Goal: Information Seeking & Learning: Learn about a topic

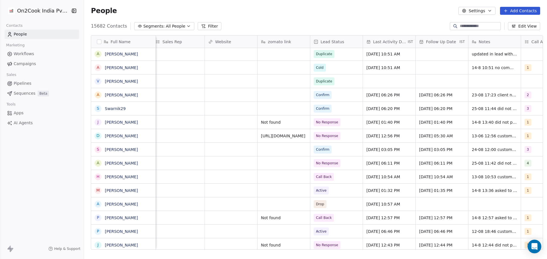
click at [199, 27] on button "Filter" at bounding box center [210, 26] width 24 height 8
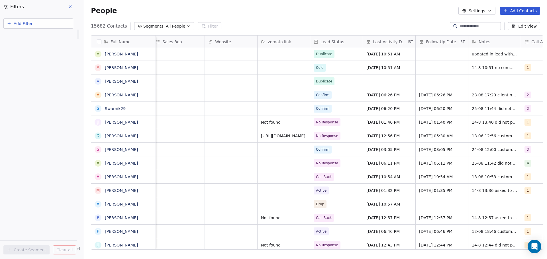
click at [32, 26] on button "Add Filter" at bounding box center [38, 24] width 70 height 10
click at [32, 38] on span "Contact properties" at bounding box center [27, 37] width 37 height 6
type input "****"
click at [35, 75] on div "Lead Status" at bounding box center [38, 76] width 58 height 6
click at [37, 81] on div "Includes" at bounding box center [39, 78] width 60 height 9
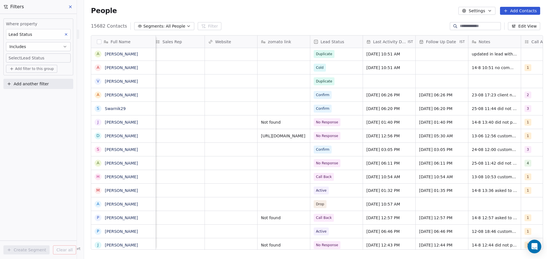
click at [50, 58] on body "On2Cook India Pvt. Ltd. Contacts People Marketing Workflows Campaigns Sales Pip…" at bounding box center [273, 129] width 547 height 259
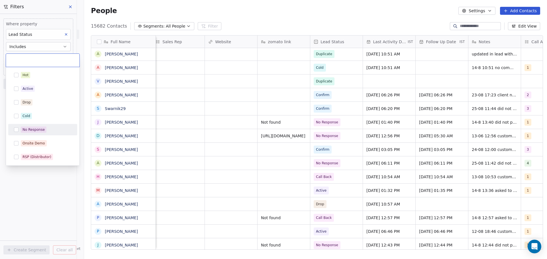
click at [24, 132] on div "No Response" at bounding box center [34, 129] width 22 height 5
click at [29, 183] on html "On2Cook India Pvt. Ltd. Contacts People Marketing Workflows Campaigns Sales Pip…" at bounding box center [273, 129] width 547 height 259
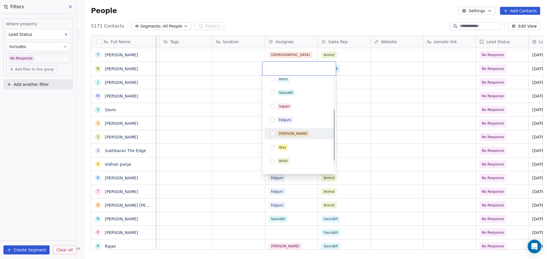
scroll to position [81, 0]
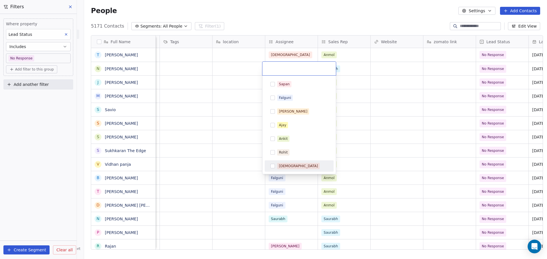
click at [288, 167] on div "Shivam" at bounding box center [298, 166] width 39 height 5
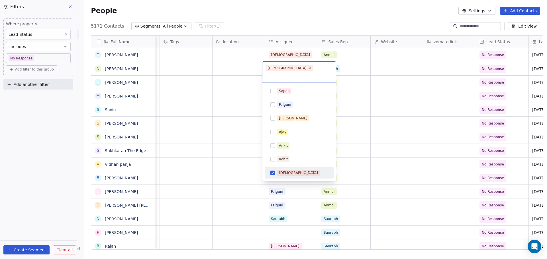
click at [235, 130] on html "On2Cook India Pvt. Ltd. Contacts People Marketing Workflows Campaigns Sales Pip…" at bounding box center [273, 129] width 547 height 259
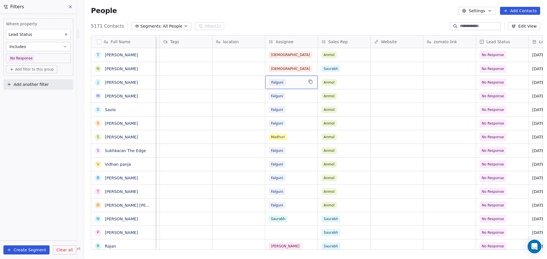
click at [284, 82] on div "Falguni" at bounding box center [286, 82] width 35 height 7
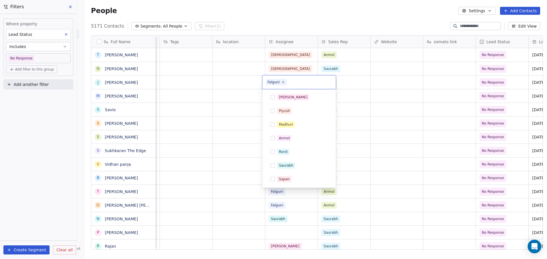
scroll to position [13, 0]
click at [281, 83] on icon at bounding box center [283, 82] width 4 height 4
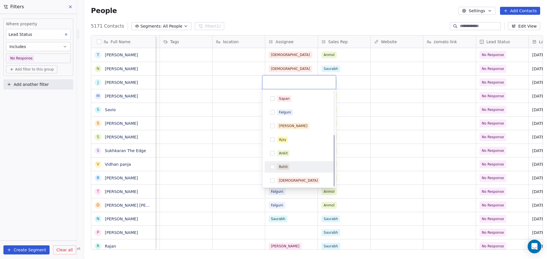
scroll to position [81, 0]
click at [283, 177] on span "Shivam" at bounding box center [298, 180] width 42 height 6
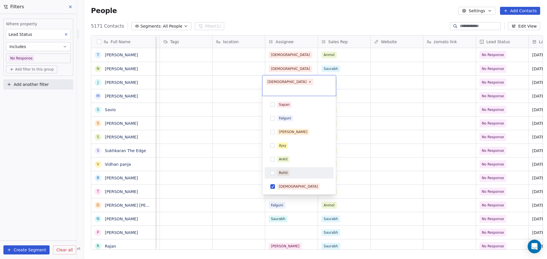
click at [248, 136] on html "On2Cook India Pvt. Ltd. Contacts People Marketing Workflows Campaigns Sales Pip…" at bounding box center [273, 129] width 547 height 259
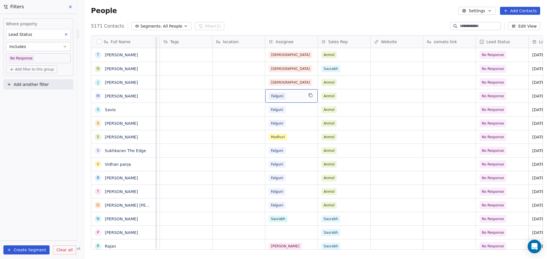
click at [284, 96] on div "Falguni" at bounding box center [286, 96] width 35 height 7
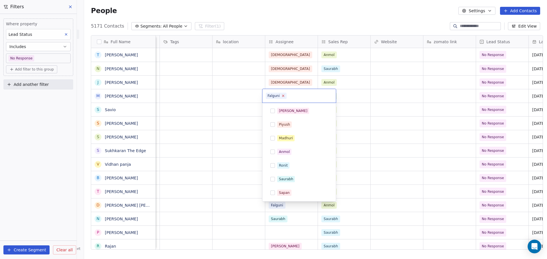
scroll to position [13, 0]
click at [281, 96] on icon at bounding box center [283, 96] width 4 height 4
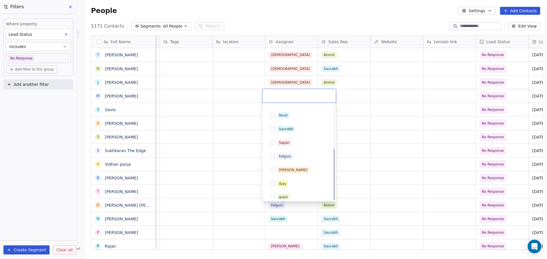
scroll to position [81, 0]
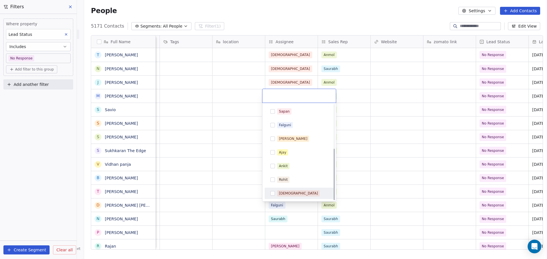
click at [285, 192] on div "Shivam" at bounding box center [298, 193] width 39 height 5
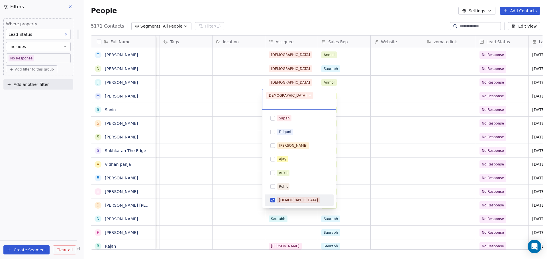
click at [239, 156] on html "On2Cook India Pvt. Ltd. Contacts People Marketing Workflows Campaigns Sales Pip…" at bounding box center [273, 129] width 547 height 259
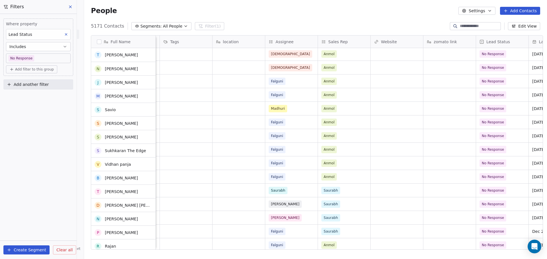
scroll to position [28, 0]
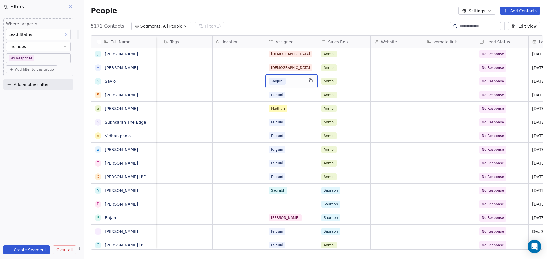
click at [288, 83] on div "Falguni" at bounding box center [286, 81] width 35 height 7
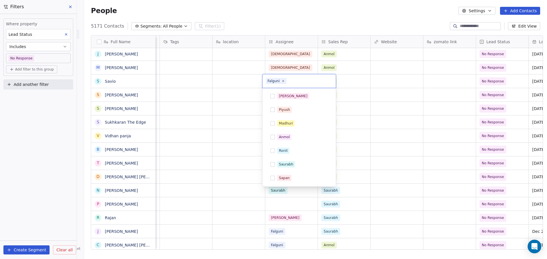
scroll to position [13, 0]
click at [283, 81] on icon at bounding box center [283, 81] width 2 height 2
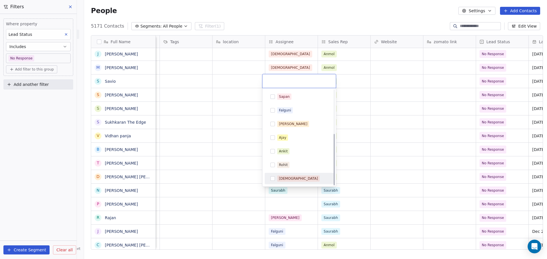
click at [294, 181] on div "Shivam" at bounding box center [302, 179] width 51 height 6
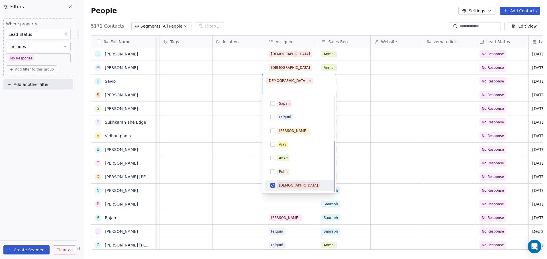
click at [220, 137] on html "On2Cook India Pvt. Ltd. Contacts People Marketing Workflows Campaigns Sales Pip…" at bounding box center [273, 129] width 547 height 259
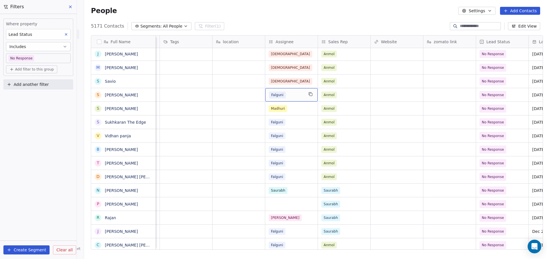
click at [293, 93] on div "Falguni" at bounding box center [286, 95] width 35 height 7
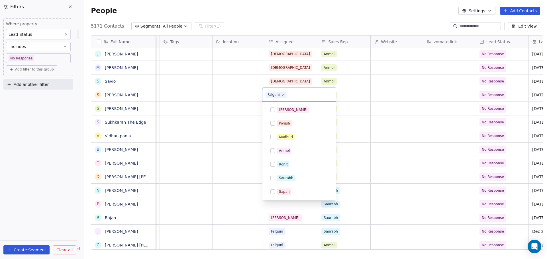
scroll to position [13, 0]
click at [284, 95] on icon at bounding box center [283, 95] width 4 height 4
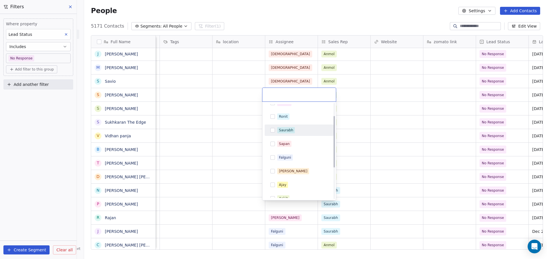
scroll to position [81, 0]
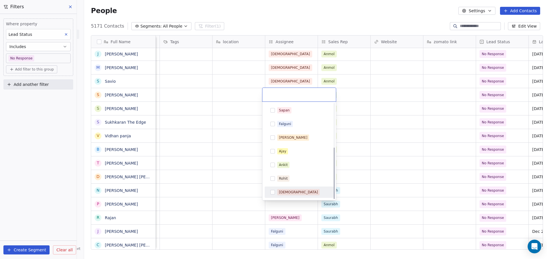
click at [286, 193] on div "Shivam" at bounding box center [298, 192] width 39 height 5
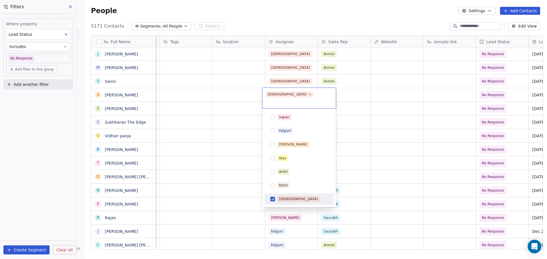
click at [232, 155] on html "On2Cook India Pvt. Ltd. Contacts People Marketing Workflows Campaigns Sales Pip…" at bounding box center [273, 129] width 547 height 259
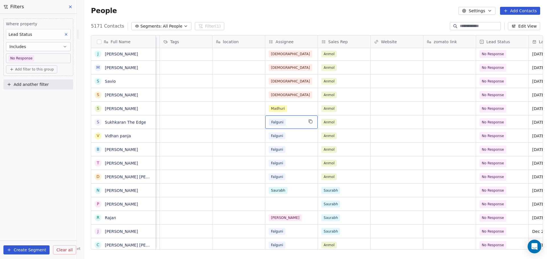
click at [292, 122] on div "Falguni" at bounding box center [286, 122] width 35 height 7
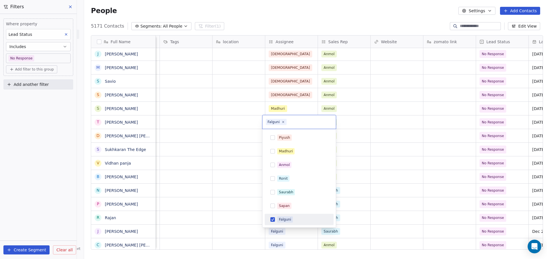
click at [282, 122] on icon at bounding box center [282, 121] width 3 height 3
click at [292, 218] on span "Shivam" at bounding box center [298, 220] width 42 height 6
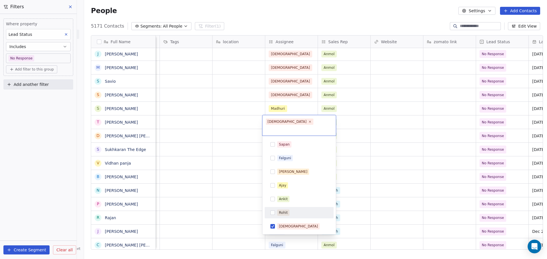
click at [218, 170] on html "On2Cook India Pvt. Ltd. Contacts People Marketing Workflows Campaigns Sales Pip…" at bounding box center [273, 129] width 547 height 259
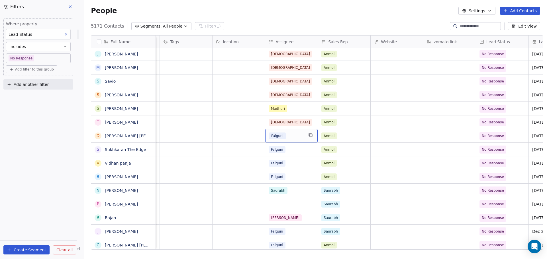
click at [288, 136] on div "Falguni" at bounding box center [286, 136] width 35 height 7
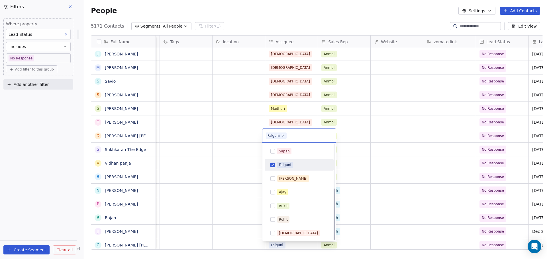
click at [286, 166] on div "Falguni" at bounding box center [285, 165] width 12 height 5
click at [285, 234] on div "Shivam" at bounding box center [298, 233] width 39 height 5
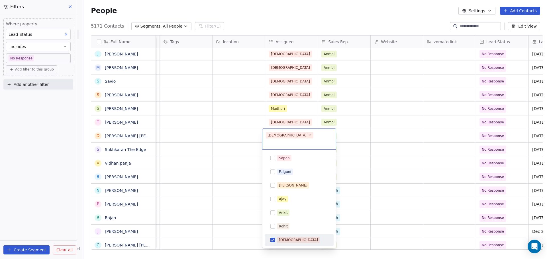
click at [224, 184] on html "On2Cook India Pvt. Ltd. Contacts People Marketing Workflows Campaigns Sales Pip…" at bounding box center [273, 129] width 547 height 259
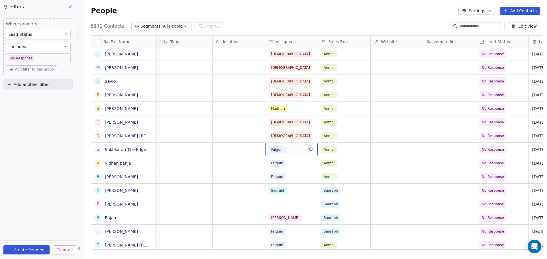
click at [284, 150] on div "Falguni" at bounding box center [286, 149] width 35 height 7
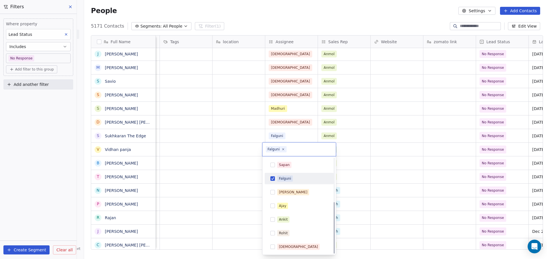
click at [281, 176] on span "Falguni" at bounding box center [285, 179] width 16 height 6
click at [285, 245] on div "Shivam" at bounding box center [298, 247] width 39 height 5
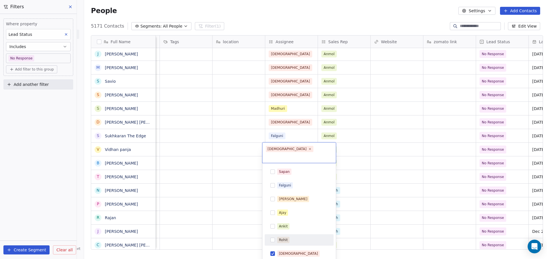
click at [229, 194] on html "On2Cook India Pvt. Ltd. Contacts People Marketing Workflows Campaigns Sales Pip…" at bounding box center [273, 129] width 547 height 259
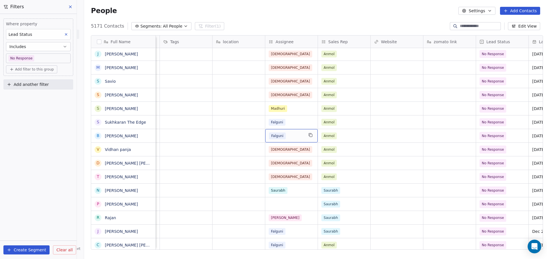
click at [284, 136] on div "Falguni" at bounding box center [286, 136] width 35 height 7
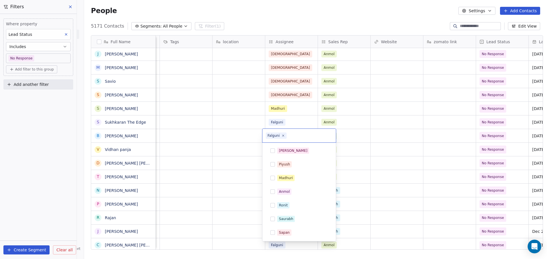
scroll to position [13, 0]
click at [284, 136] on span "Falguni" at bounding box center [276, 136] width 21 height 6
click at [283, 134] on icon at bounding box center [283, 136] width 4 height 4
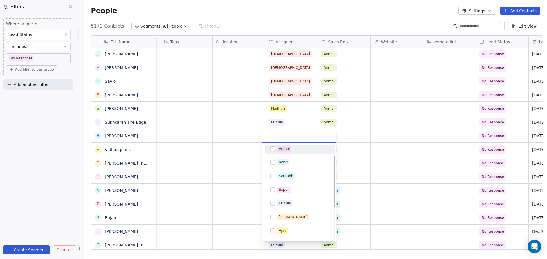
scroll to position [81, 0]
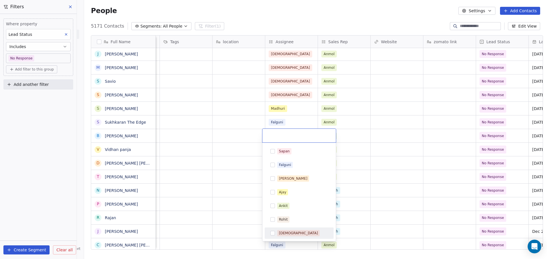
click at [288, 232] on div "Shivam" at bounding box center [298, 233] width 39 height 5
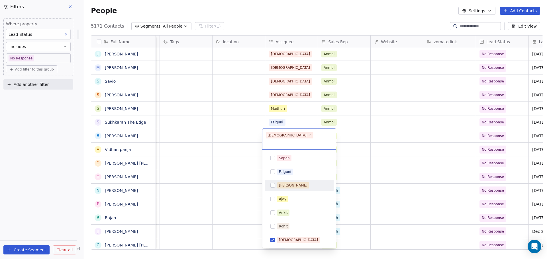
click at [285, 123] on html "On2Cook India Pvt. Ltd. Contacts People Marketing Workflows Campaigns Sales Pip…" at bounding box center [273, 129] width 547 height 259
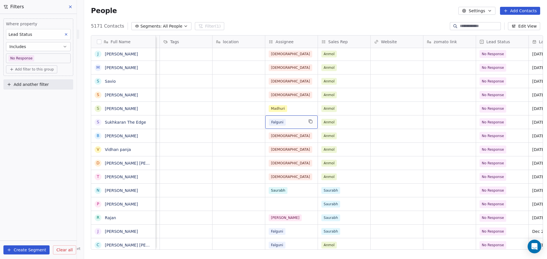
click at [285, 123] on div "Falguni" at bounding box center [286, 122] width 35 height 7
click at [283, 122] on div "Falguni" at bounding box center [286, 122] width 35 height 7
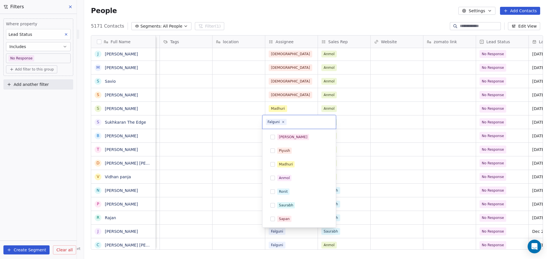
scroll to position [13, 0]
click at [283, 122] on icon at bounding box center [283, 122] width 2 height 2
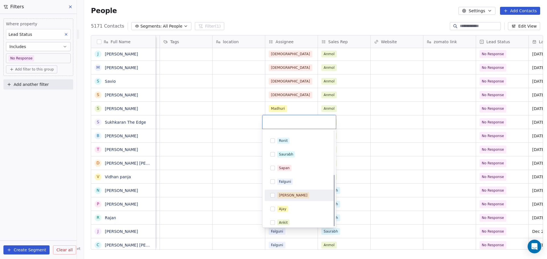
scroll to position [81, 0]
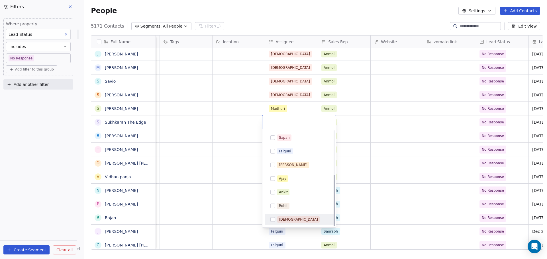
click at [288, 218] on div "Shivam" at bounding box center [298, 219] width 39 height 5
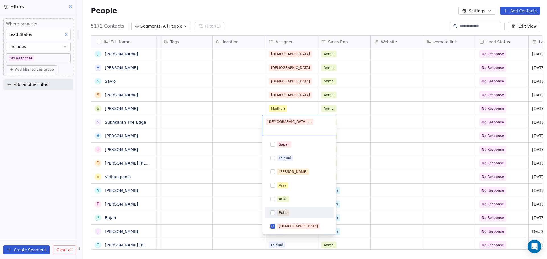
click at [223, 167] on html "On2Cook India Pvt. Ltd. Contacts People Marketing Workflows Campaigns Sales Pip…" at bounding box center [273, 129] width 547 height 259
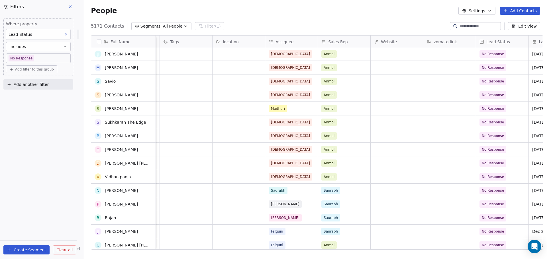
scroll to position [85, 0]
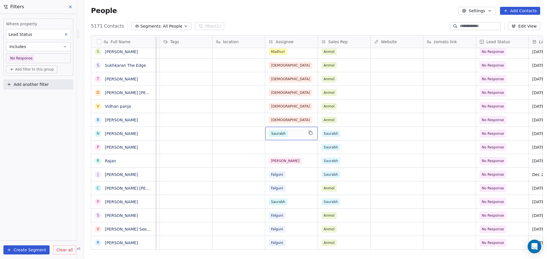
click at [287, 134] on div "Saurabh" at bounding box center [286, 133] width 35 height 7
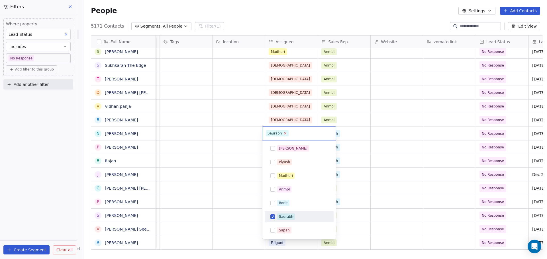
click at [284, 133] on icon at bounding box center [285, 134] width 4 height 4
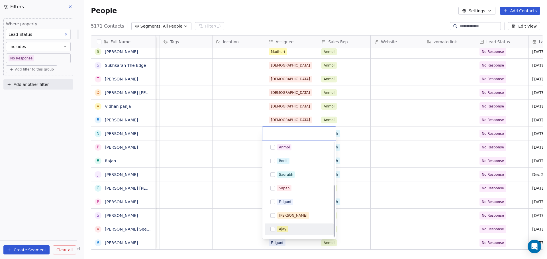
scroll to position [81, 0]
click at [287, 229] on div "Shivam" at bounding box center [298, 231] width 39 height 5
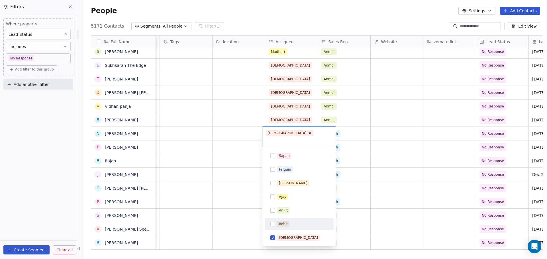
click at [207, 182] on html "On2Cook India Pvt. Ltd. Contacts People Marketing Workflows Campaigns Sales Pip…" at bounding box center [273, 129] width 547 height 259
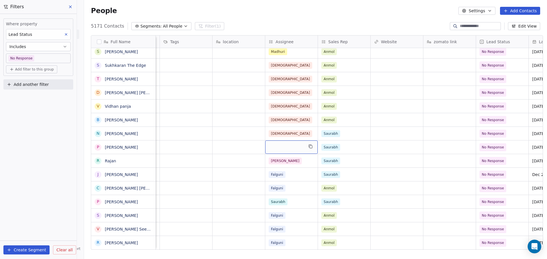
click at [281, 147] on div "grid" at bounding box center [291, 147] width 52 height 13
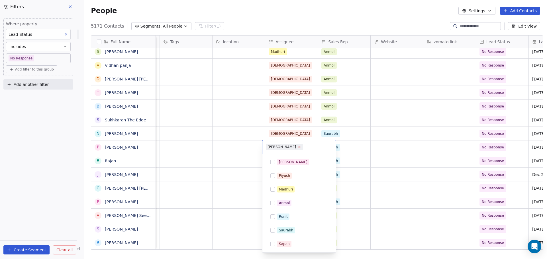
click at [297, 147] on icon at bounding box center [299, 147] width 4 height 4
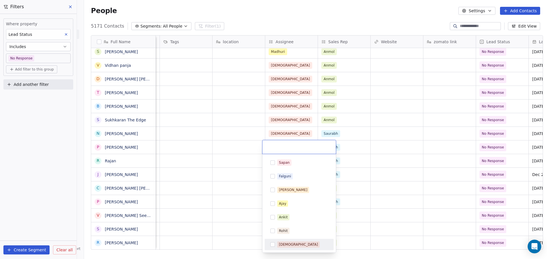
click at [285, 245] on div "Shivam" at bounding box center [298, 244] width 39 height 5
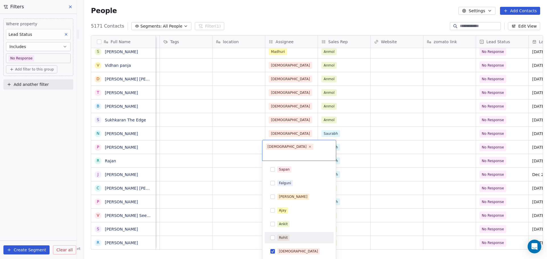
click at [228, 171] on html "On2Cook India Pvt. Ltd. Contacts People Marketing Workflows Campaigns Sales Pip…" at bounding box center [273, 129] width 547 height 259
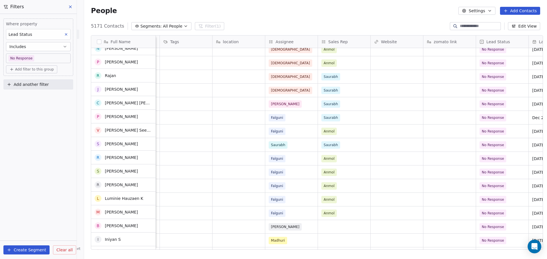
scroll to position [142, 0]
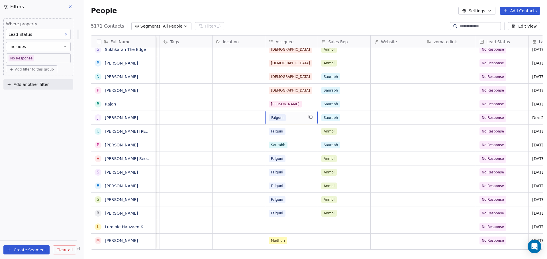
click at [284, 117] on div "Falguni" at bounding box center [286, 118] width 35 height 7
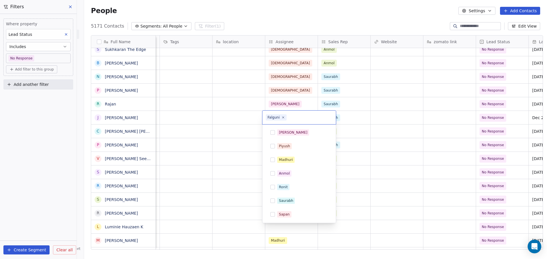
scroll to position [13, 0]
click at [283, 117] on icon at bounding box center [283, 118] width 2 height 2
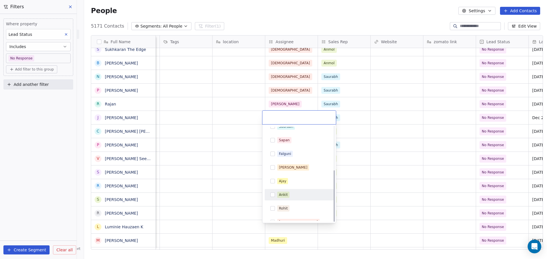
scroll to position [81, 0]
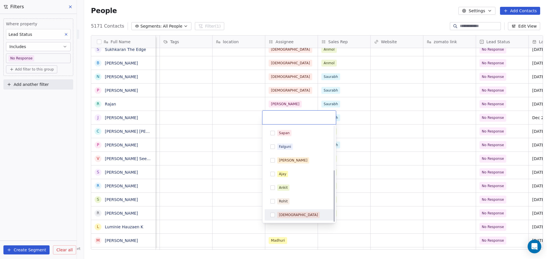
click at [277, 217] on span "Shivam" at bounding box center [298, 215] width 42 height 6
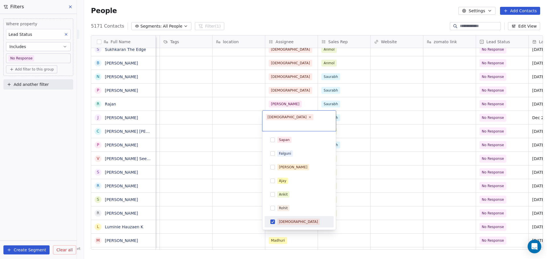
click at [230, 191] on html "On2Cook India Pvt. Ltd. Contacts People Marketing Workflows Campaigns Sales Pip…" at bounding box center [273, 129] width 547 height 259
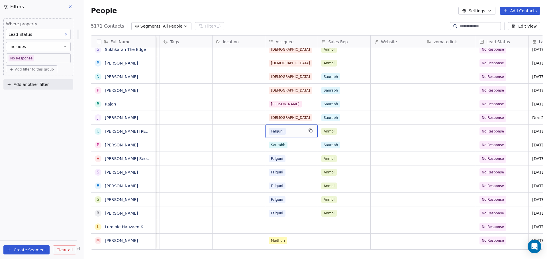
click at [285, 131] on div "Falguni" at bounding box center [286, 131] width 35 height 7
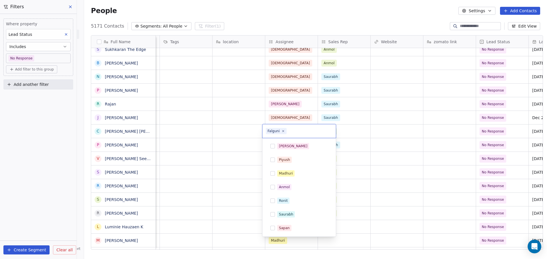
scroll to position [13, 0]
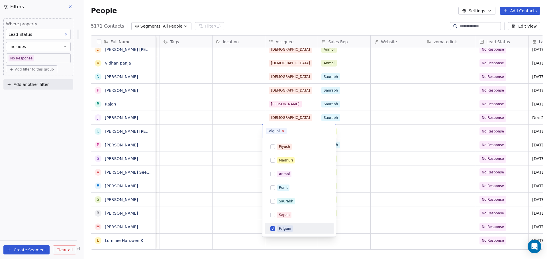
click at [281, 131] on icon at bounding box center [283, 131] width 4 height 4
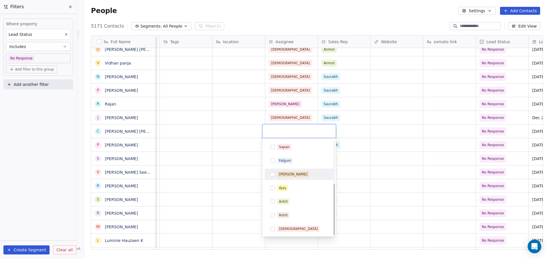
scroll to position [81, 0]
click at [283, 228] on div "Shivam" at bounding box center [298, 228] width 39 height 5
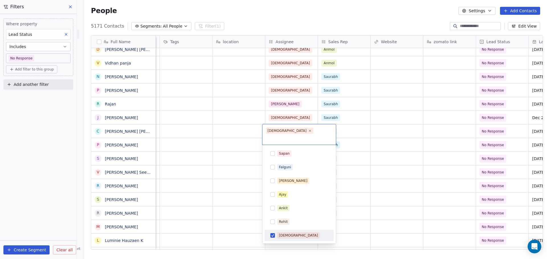
click at [241, 164] on html "On2Cook India Pvt. Ltd. Contacts People Marketing Workflows Campaigns Sales Pip…" at bounding box center [273, 129] width 547 height 259
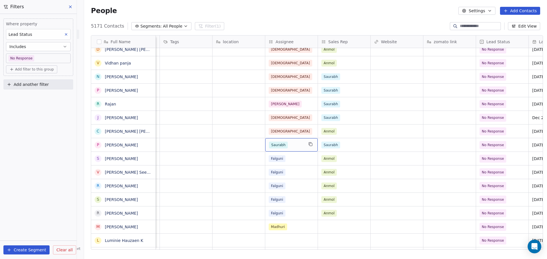
click at [289, 146] on div "Saurabh" at bounding box center [286, 145] width 35 height 7
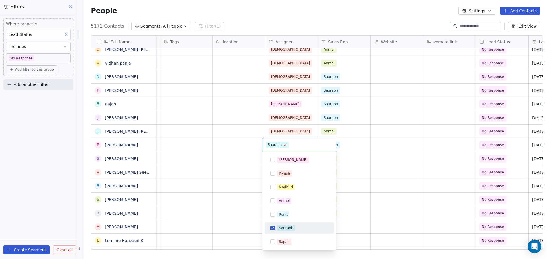
click at [284, 145] on icon at bounding box center [285, 145] width 2 height 2
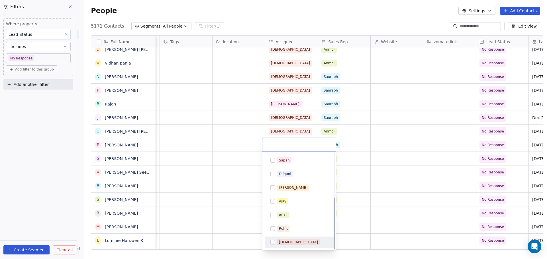
drag, startPoint x: 290, startPoint y: 240, endPoint x: 282, endPoint y: 239, distance: 8.3
click at [290, 240] on span "Shivam" at bounding box center [298, 243] width 42 height 6
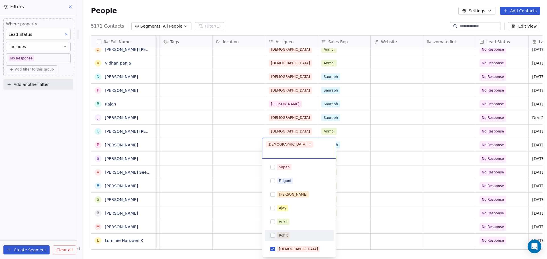
click at [232, 190] on html "On2Cook India Pvt. Ltd. Contacts People Marketing Workflows Campaigns Sales Pip…" at bounding box center [273, 129] width 547 height 259
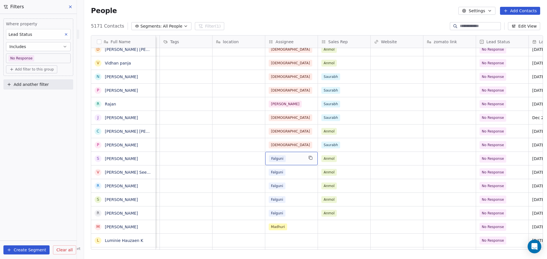
click at [286, 160] on div "Falguni" at bounding box center [286, 159] width 35 height 7
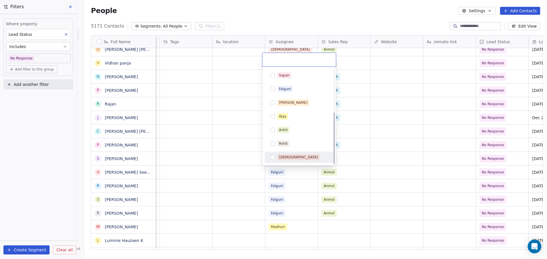
click at [284, 160] on div "Shivam" at bounding box center [298, 157] width 39 height 5
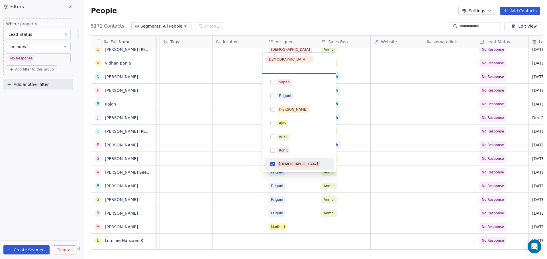
click at [248, 161] on html "On2Cook India Pvt. Ltd. Contacts People Marketing Workflows Campaigns Sales Pip…" at bounding box center [273, 129] width 547 height 259
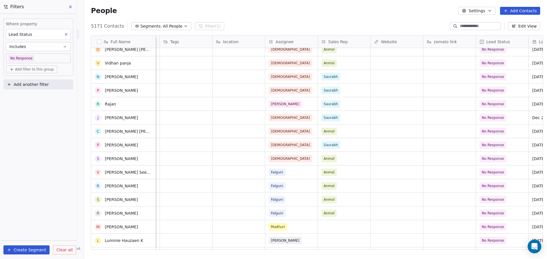
scroll to position [114, 0]
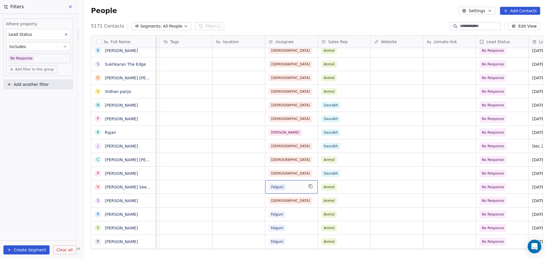
click at [287, 184] on div "Falguni" at bounding box center [286, 187] width 35 height 7
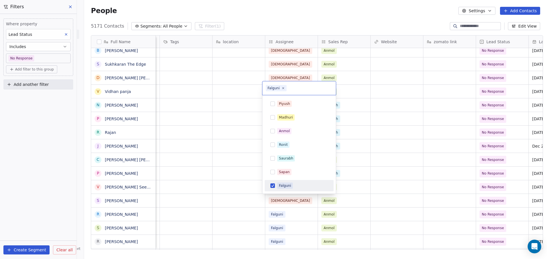
click at [284, 186] on div "Falguni" at bounding box center [285, 185] width 12 height 5
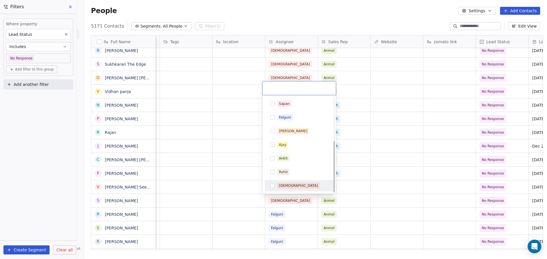
click at [283, 185] on div "Shivam" at bounding box center [298, 185] width 39 height 5
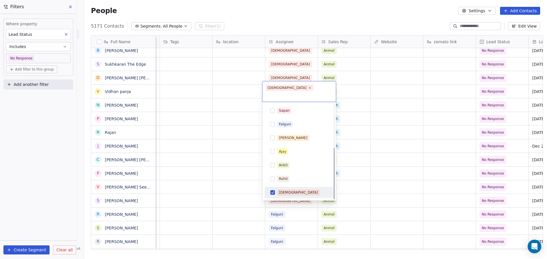
click at [237, 183] on html "On2Cook India Pvt. Ltd. Contacts People Marketing Workflows Campaigns Sales Pip…" at bounding box center [273, 129] width 547 height 259
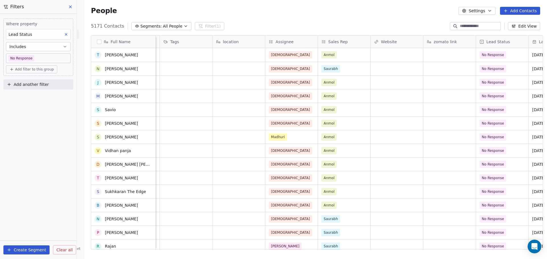
scroll to position [0, 0]
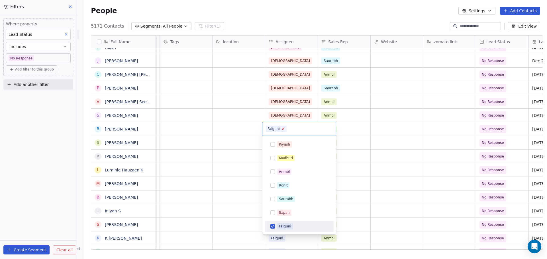
click at [283, 129] on icon at bounding box center [283, 129] width 2 height 2
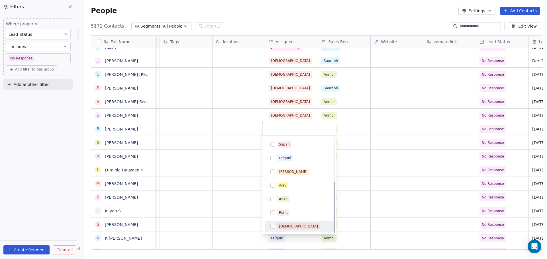
click at [295, 226] on div "Shivam" at bounding box center [302, 227] width 51 height 6
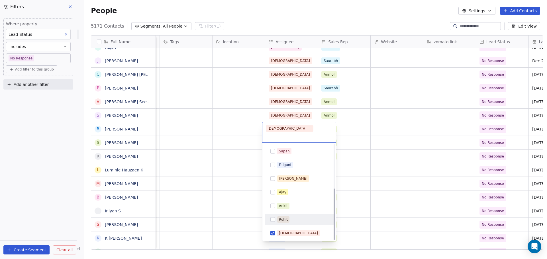
click at [245, 164] on html "On2Cook India Pvt. Ltd. Contacts People Marketing Workflows Campaigns Sales Pip…" at bounding box center [273, 129] width 547 height 259
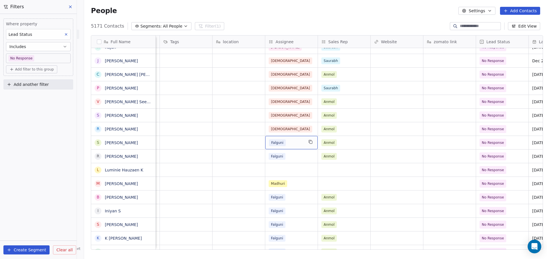
click at [285, 142] on div "Falguni" at bounding box center [286, 143] width 35 height 7
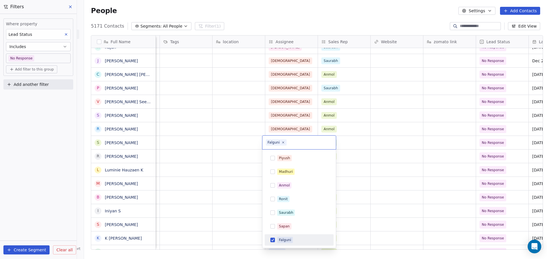
click at [280, 143] on span "Falguni" at bounding box center [276, 143] width 21 height 6
click at [282, 143] on icon at bounding box center [283, 143] width 4 height 4
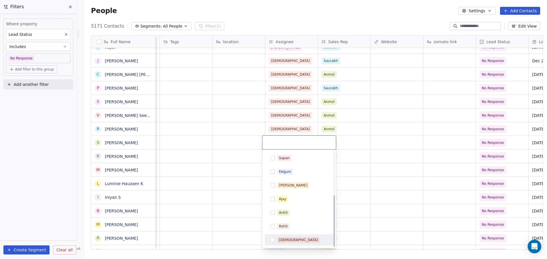
click at [289, 241] on div "Shivam" at bounding box center [298, 240] width 39 height 5
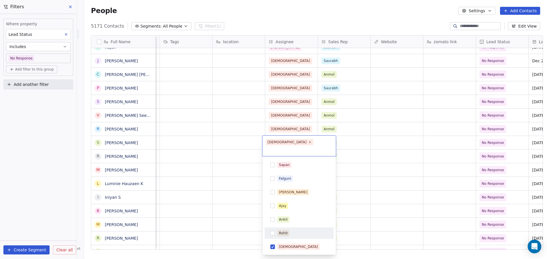
click at [225, 171] on html "On2Cook India Pvt. Ltd. Contacts People Marketing Workflows Campaigns Sales Pip…" at bounding box center [273, 129] width 547 height 259
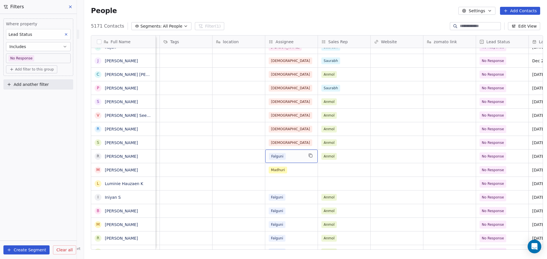
click at [289, 154] on div "Falguni" at bounding box center [286, 156] width 35 height 7
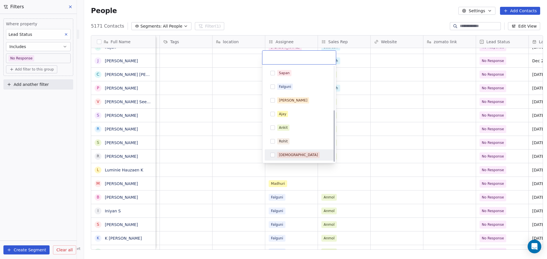
click at [288, 158] on div "Shivam" at bounding box center [298, 155] width 39 height 5
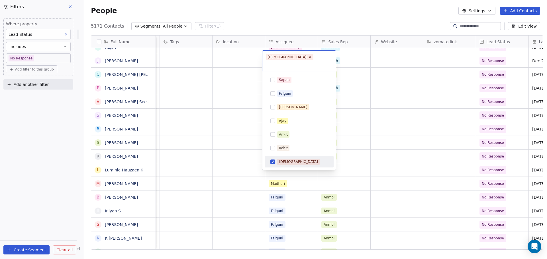
click at [241, 156] on html "On2Cook India Pvt. Ltd. Contacts People Marketing Workflows Campaigns Sales Pip…" at bounding box center [273, 129] width 547 height 259
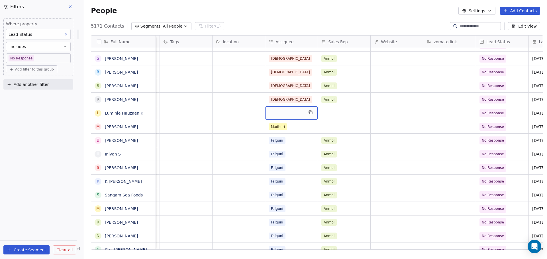
click at [294, 113] on div "grid" at bounding box center [291, 113] width 52 height 13
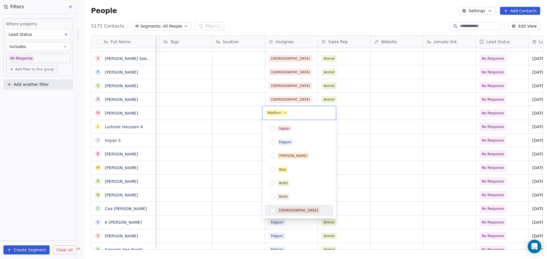
click at [288, 210] on div "Shivam" at bounding box center [298, 210] width 39 height 5
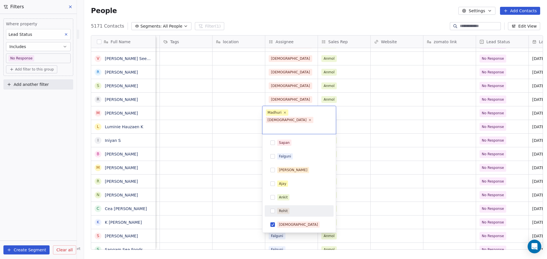
click at [209, 151] on html "On2Cook India Pvt. Ltd. Contacts People Marketing Workflows Campaigns Sales Pip…" at bounding box center [273, 129] width 547 height 259
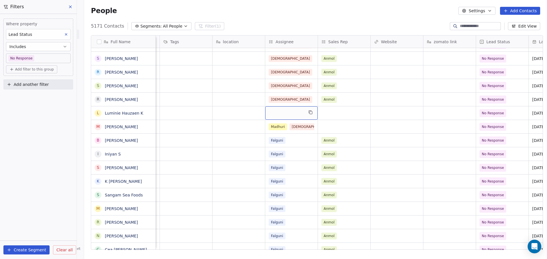
click at [283, 115] on div "grid" at bounding box center [291, 113] width 52 height 13
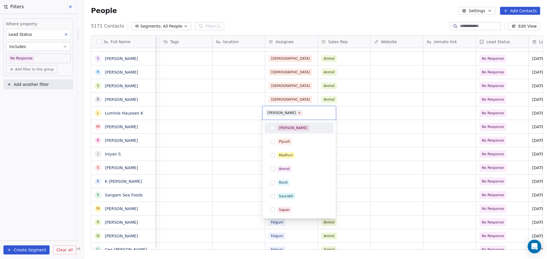
click at [297, 113] on icon at bounding box center [299, 113] width 4 height 4
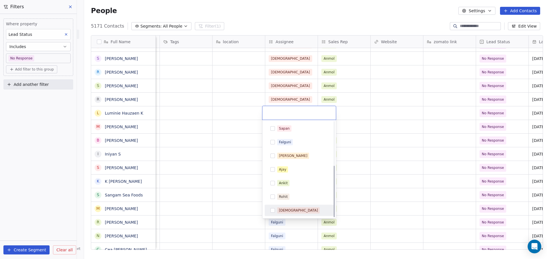
click at [286, 210] on div "Shivam" at bounding box center [298, 210] width 39 height 5
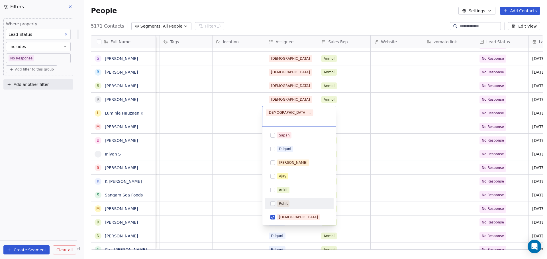
click at [226, 146] on html "On2Cook India Pvt. Ltd. Contacts People Marketing Workflows Campaigns Sales Pip…" at bounding box center [273, 129] width 547 height 259
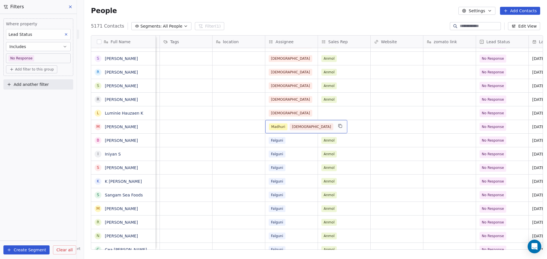
click at [283, 128] on span "Madhuri" at bounding box center [278, 127] width 19 height 7
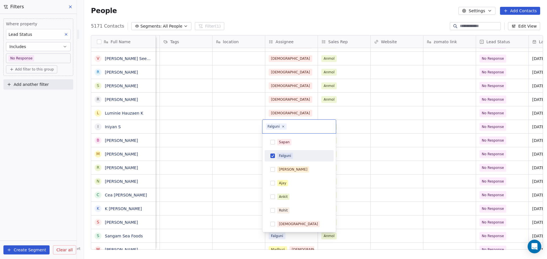
click at [293, 154] on div "Falguni" at bounding box center [302, 156] width 51 height 6
click at [291, 226] on span "Shivam" at bounding box center [298, 224] width 42 height 6
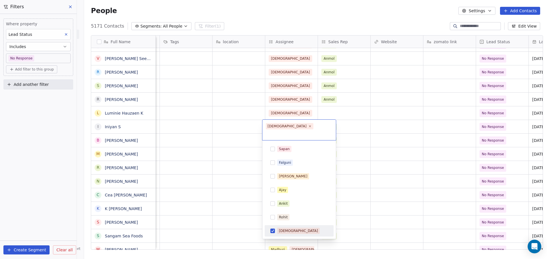
click at [221, 163] on html "On2Cook India Pvt. Ltd. Contacts People Marketing Workflows Campaigns Sales Pip…" at bounding box center [273, 129] width 547 height 259
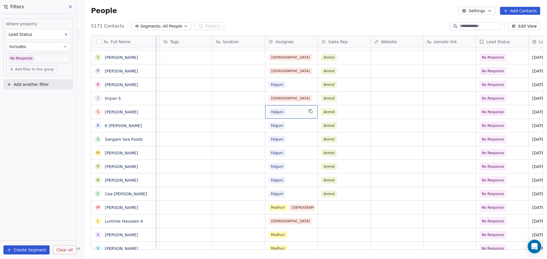
click at [296, 111] on div "Falguni" at bounding box center [286, 112] width 35 height 7
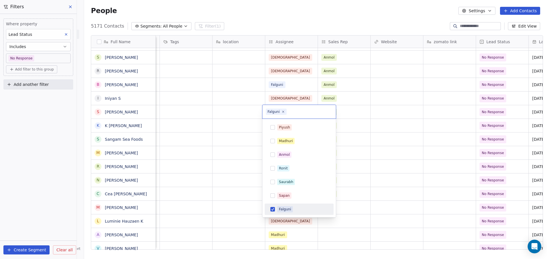
click at [234, 111] on html "On2Cook India Pvt. Ltd. Contacts People Marketing Workflows Campaigns Sales Pip…" at bounding box center [273, 129] width 547 height 259
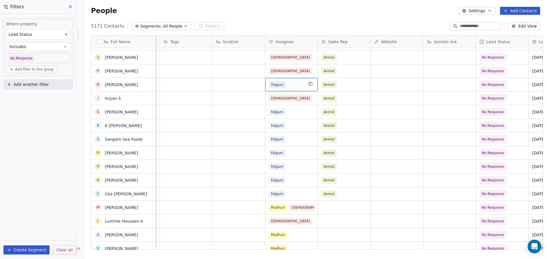
click at [283, 86] on div "Falguni" at bounding box center [286, 84] width 35 height 7
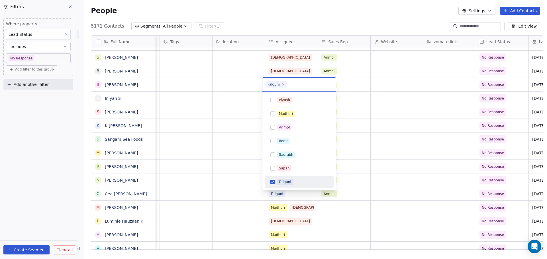
click at [282, 86] on icon at bounding box center [283, 85] width 4 height 4
click at [290, 181] on div "Shivam" at bounding box center [298, 182] width 39 height 5
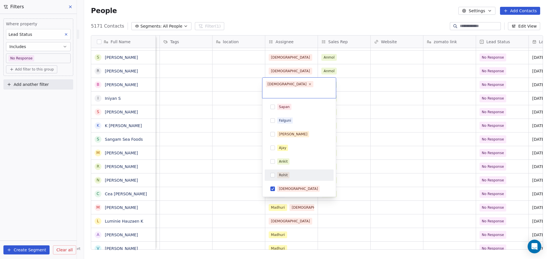
click at [231, 127] on html "On2Cook India Pvt. Ltd. Contacts People Marketing Workflows Campaigns Sales Pip…" at bounding box center [273, 129] width 547 height 259
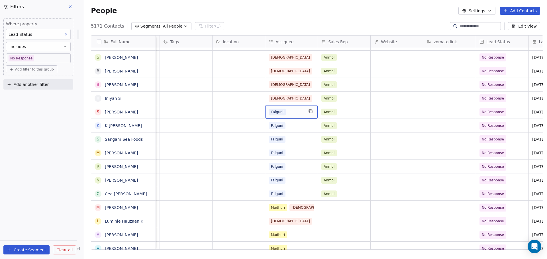
click at [288, 114] on div "Falguni" at bounding box center [286, 112] width 35 height 7
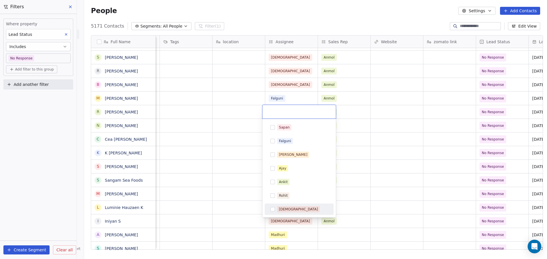
click at [290, 208] on div "Shivam" at bounding box center [298, 209] width 39 height 5
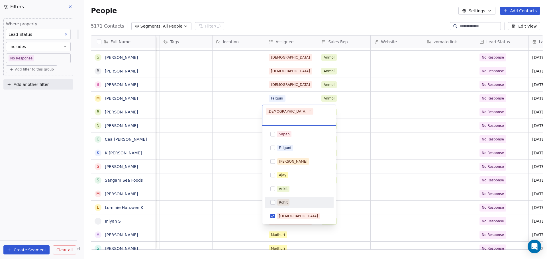
click at [210, 156] on html "On2Cook India Pvt. Ltd. Contacts People Marketing Workflows Campaigns Sales Pip…" at bounding box center [273, 129] width 547 height 259
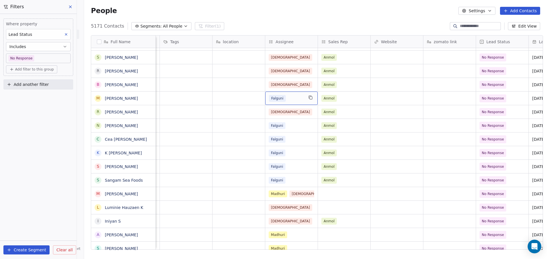
click at [283, 100] on div "Falguni" at bounding box center [286, 98] width 35 height 7
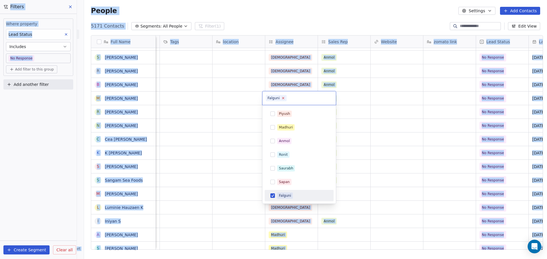
click at [283, 99] on icon at bounding box center [283, 98] width 4 height 4
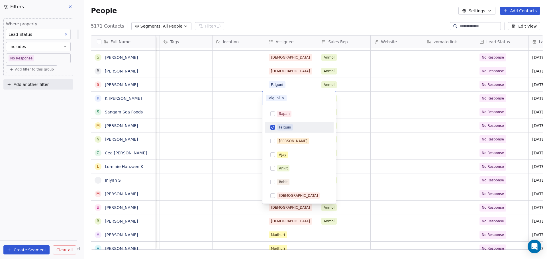
click at [287, 128] on div "Falguni" at bounding box center [285, 127] width 12 height 5
click at [281, 194] on div "Shivam" at bounding box center [298, 195] width 39 height 5
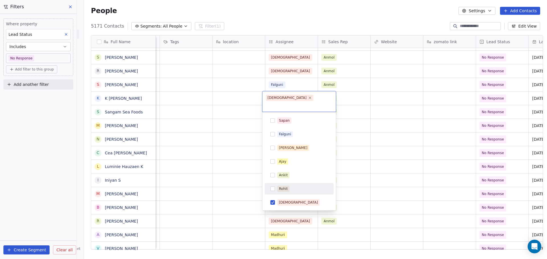
click at [235, 144] on html "On2Cook India Pvt. Ltd. Contacts People Marketing Workflows Campaigns Sales Pip…" at bounding box center [273, 129] width 547 height 259
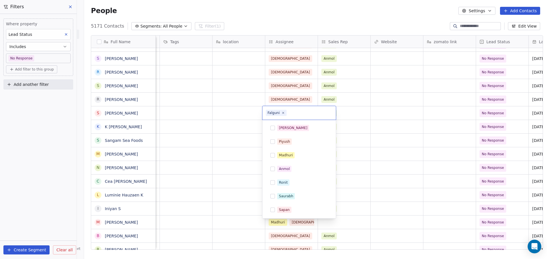
scroll to position [13, 0]
click at [281, 114] on icon at bounding box center [282, 112] width 3 height 3
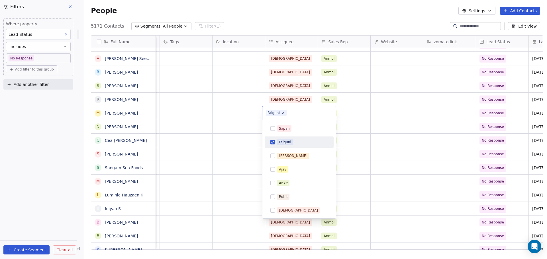
click at [273, 142] on button "Suggestions" at bounding box center [272, 142] width 5 height 5
click at [284, 210] on div "Shivam" at bounding box center [298, 210] width 39 height 5
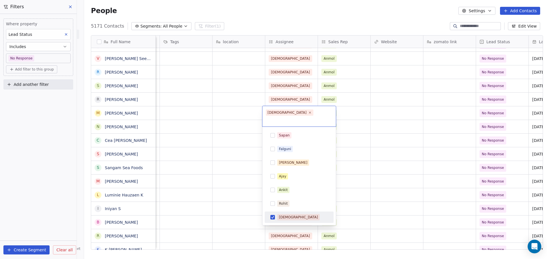
click at [232, 163] on html "On2Cook India Pvt. Ltd. Contacts People Marketing Workflows Campaigns Sales Pip…" at bounding box center [273, 129] width 547 height 259
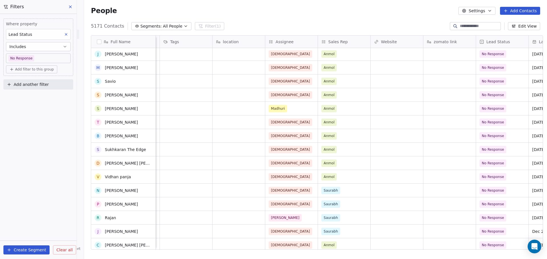
scroll to position [0, 0]
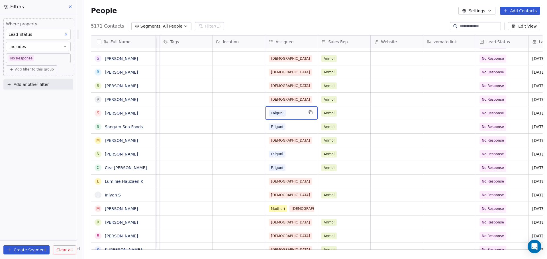
click at [290, 116] on div "Falguni" at bounding box center [286, 113] width 35 height 7
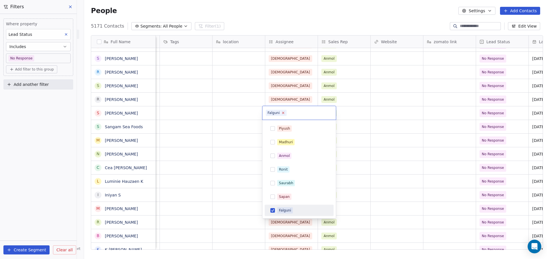
click at [282, 113] on icon at bounding box center [283, 113] width 4 height 4
click at [289, 211] on div "Shivam" at bounding box center [298, 210] width 39 height 5
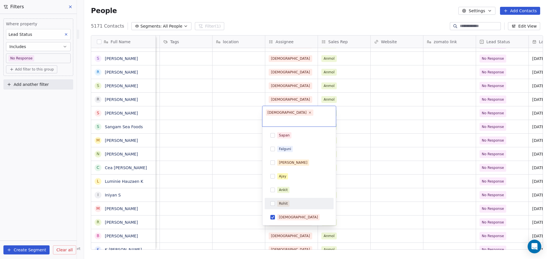
click at [223, 163] on html "On2Cook India Pvt. Ltd. Contacts People Marketing Workflows Campaigns Sales Pip…" at bounding box center [273, 129] width 547 height 259
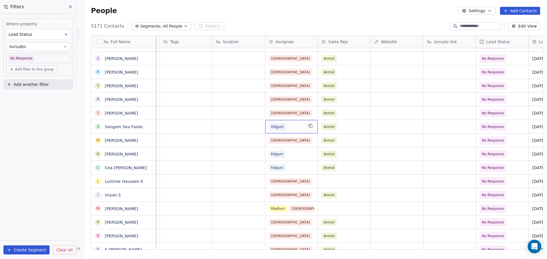
click at [285, 128] on div "Falguni" at bounding box center [286, 127] width 35 height 7
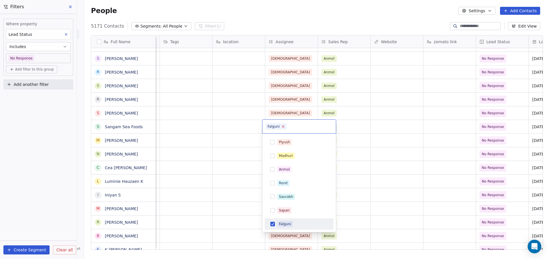
click at [281, 126] on icon at bounding box center [283, 127] width 4 height 4
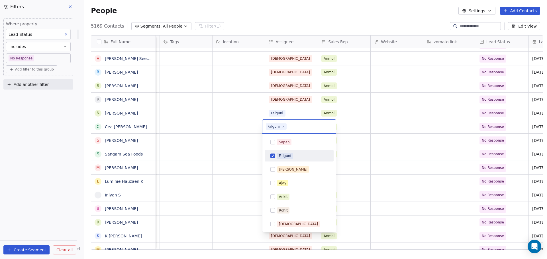
click at [283, 157] on div "Falguni" at bounding box center [285, 156] width 12 height 5
click at [286, 226] on div "Shivam" at bounding box center [298, 224] width 39 height 5
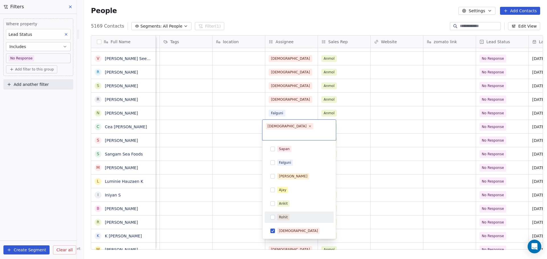
click at [227, 167] on html "On2Cook India Pvt. Ltd. Contacts People Marketing Workflows Campaigns Sales Pip…" at bounding box center [273, 129] width 547 height 259
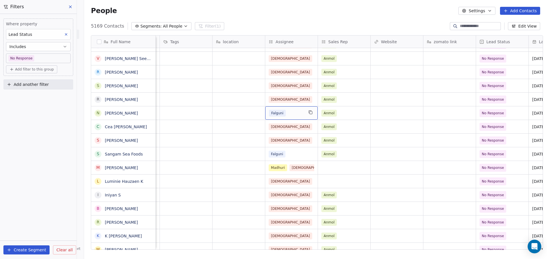
click at [285, 111] on div "Falguni" at bounding box center [286, 113] width 35 height 7
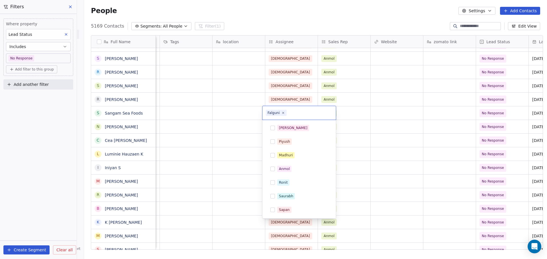
click at [283, 113] on icon at bounding box center [282, 112] width 3 height 3
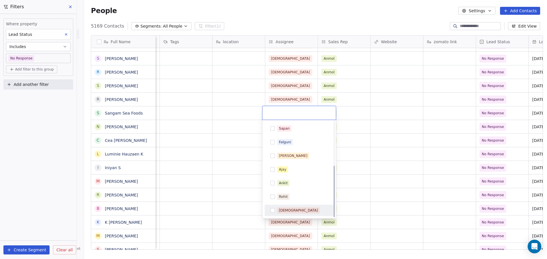
click at [287, 214] on div "Shivam" at bounding box center [299, 210] width 64 height 9
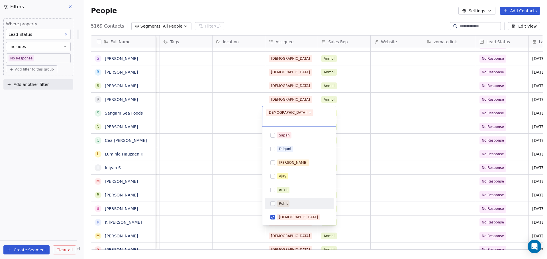
click at [217, 148] on html "On2Cook India Pvt. Ltd. Contacts People Marketing Workflows Campaigns Sales Pip…" at bounding box center [273, 129] width 547 height 259
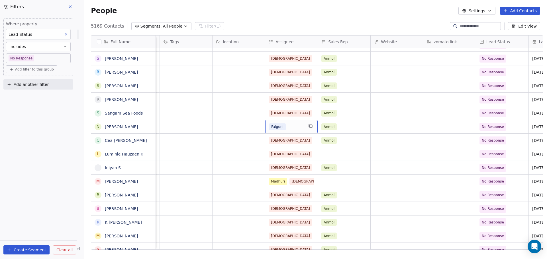
click at [287, 127] on div "Falguni" at bounding box center [286, 127] width 35 height 7
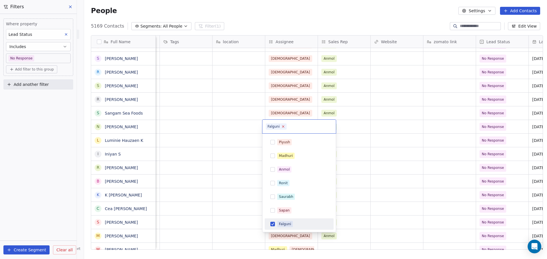
click at [282, 127] on icon at bounding box center [283, 127] width 4 height 4
click at [289, 222] on div "Shivam" at bounding box center [298, 224] width 39 height 5
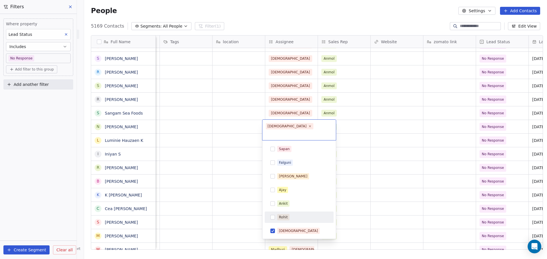
click at [221, 172] on html "On2Cook India Pvt. Ltd. Contacts People Marketing Workflows Campaigns Sales Pip…" at bounding box center [273, 129] width 547 height 259
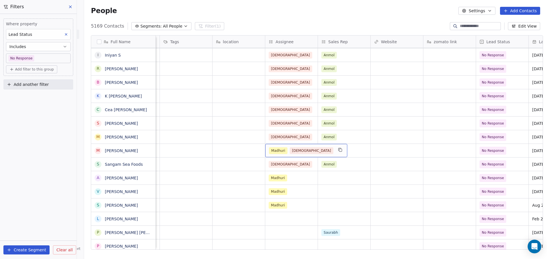
click at [304, 152] on div "Madhuri Shivam" at bounding box center [306, 150] width 82 height 13
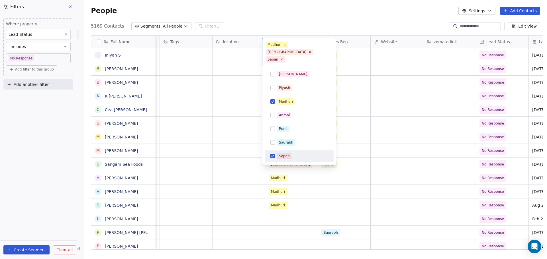
click at [291, 153] on div "Sapan" at bounding box center [302, 156] width 51 height 6
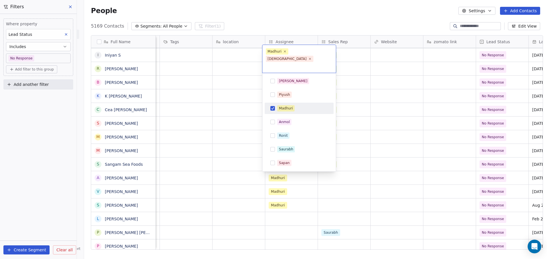
click at [289, 104] on div "Madhuri" at bounding box center [299, 108] width 64 height 9
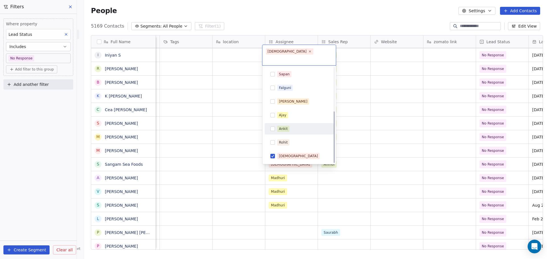
click at [246, 142] on html "On2Cook India Pvt. Ltd. Contacts People Marketing Workflows Campaigns Sales Pip…" at bounding box center [273, 129] width 547 height 259
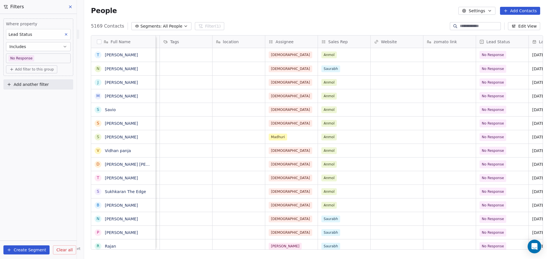
click at [291, 1] on div "People Settings Add Contacts" at bounding box center [315, 11] width 463 height 22
click at [62, 252] on span "Clear all" at bounding box center [64, 251] width 16 height 6
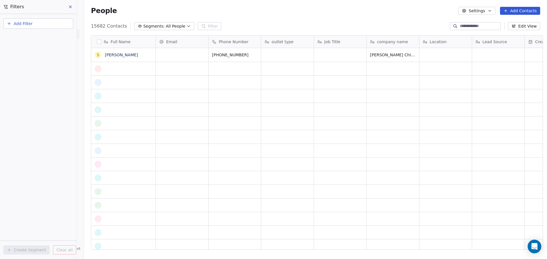
click at [252, 20] on div "People Settings Add Contacts" at bounding box center [315, 11] width 463 height 22
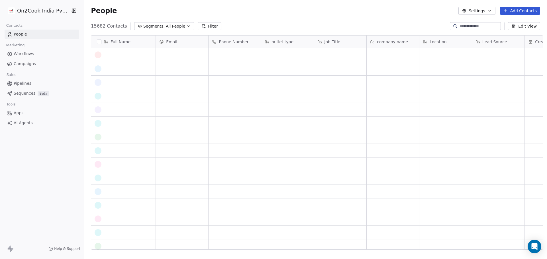
scroll to position [224, 461]
drag, startPoint x: 21, startPoint y: 17, endPoint x: 23, endPoint y: 14, distance: 3.5
click at [21, 16] on div "On2Cook India Pvt. Ltd." at bounding box center [42, 11] width 84 height 22
click at [33, 7] on html "On2Cook India Pvt. Ltd. Contacts People Marketing Workflows Campaigns Sales Pip…" at bounding box center [273, 129] width 547 height 259
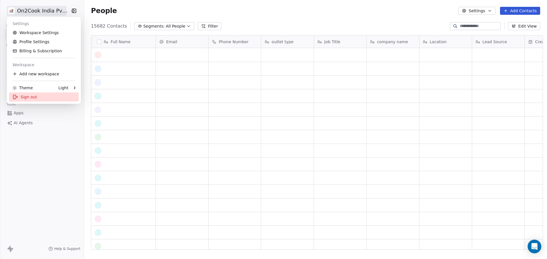
click at [45, 100] on div "Sign out" at bounding box center [43, 97] width 69 height 9
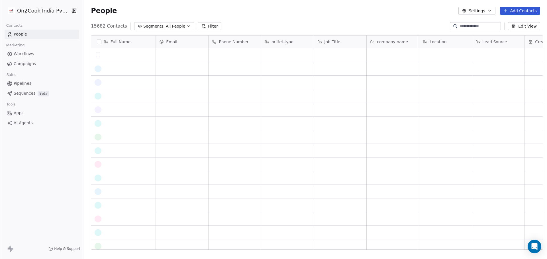
click at [96, 57] on button "grid" at bounding box center [98, 55] width 5 height 5
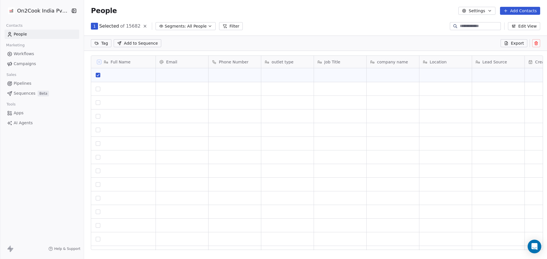
scroll to position [204, 461]
click at [97, 92] on div "grid" at bounding box center [98, 89] width 7 height 7
click at [94, 92] on div "grid" at bounding box center [123, 88] width 64 height 13
click at [96, 88] on textarea at bounding box center [121, 91] width 64 height 18
click at [91, 133] on html "On2Cook India Pvt. Ltd. Contacts People Marketing Workflows Campaigns Sales Pip…" at bounding box center [273, 129] width 547 height 259
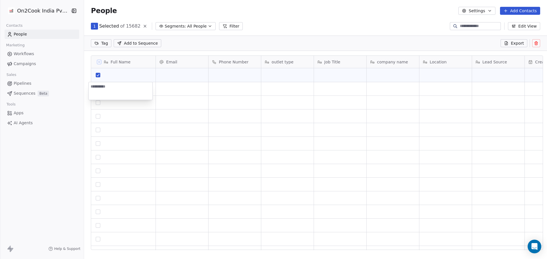
click at [99, 108] on html "On2Cook India Pvt. Ltd. Contacts People Marketing Workflows Campaigns Sales Pip…" at bounding box center [273, 129] width 547 height 259
click at [85, 103] on div "Full Name S Soumen A Anand test new M Mahesh m Email Phone Number outlet type J…" at bounding box center [315, 155] width 463 height 208
click at [96, 88] on button "grid" at bounding box center [98, 89] width 5 height 5
click at [96, 102] on button "grid" at bounding box center [98, 103] width 5 height 5
click at [96, 117] on button "grid" at bounding box center [98, 116] width 5 height 5
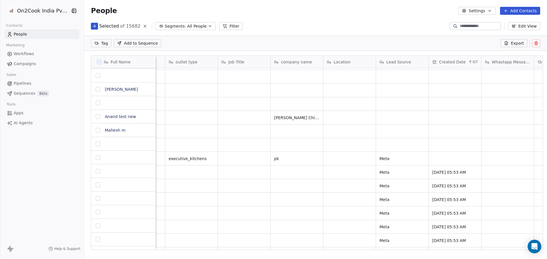
scroll to position [286, 0]
click at [473, 63] on span "IST" at bounding box center [475, 62] width 5 height 5
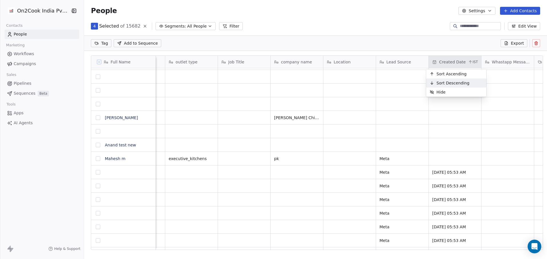
click at [456, 86] on div "Sort Descending" at bounding box center [449, 83] width 47 height 9
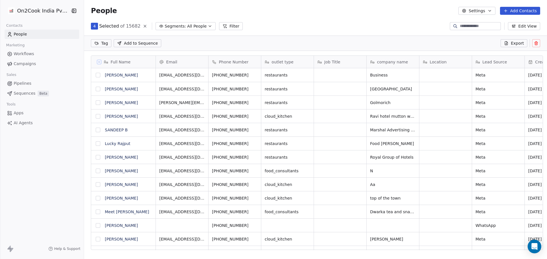
scroll to position [204, 461]
click at [143, 27] on icon at bounding box center [145, 26] width 5 height 5
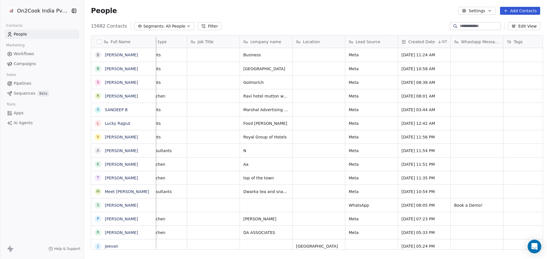
scroll to position [0, 127]
click at [529, 25] on button "Edit View" at bounding box center [524, 26] width 32 height 8
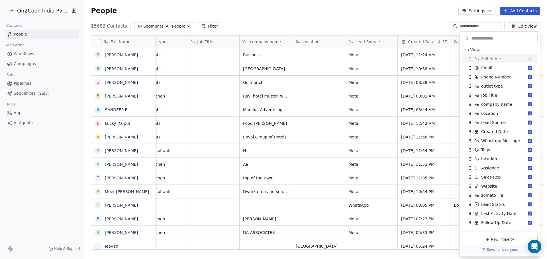
click at [495, 38] on input "text" at bounding box center [503, 38] width 67 height 8
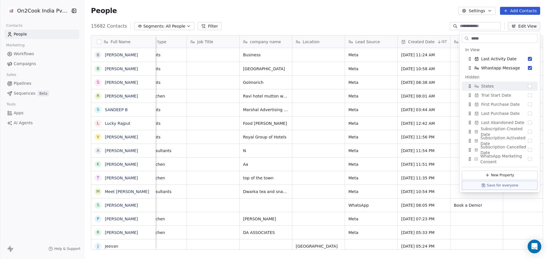
type input "*****"
click at [493, 85] on div "States" at bounding box center [499, 86] width 71 height 9
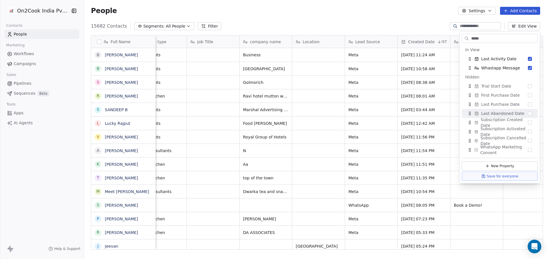
click at [379, 14] on div "People Settings Add Contacts" at bounding box center [315, 11] width 449 height 8
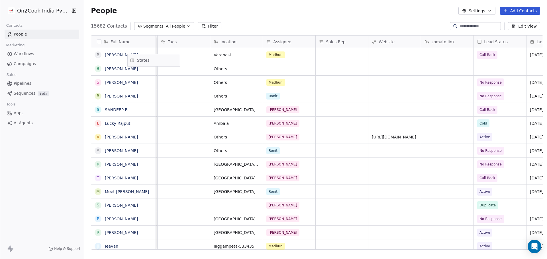
scroll to position [0, 453]
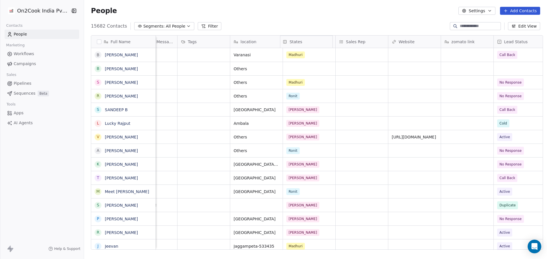
drag, startPoint x: 497, startPoint y: 42, endPoint x: 318, endPoint y: 43, distance: 178.3
click at [318, 43] on div "Full Name B BHANU PRAKASH Jaiswal B Baba Baba S Siddhartha Dutta R Ravi Kumar C…" at bounding box center [316, 143] width 451 height 215
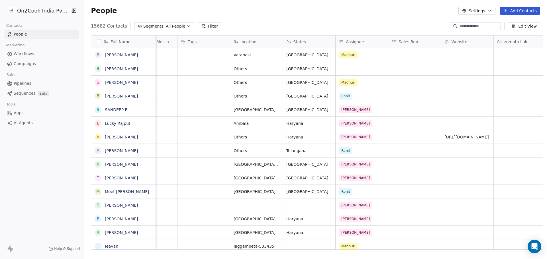
click at [404, 17] on div "People Settings Add Contacts" at bounding box center [315, 11] width 463 height 22
click at [519, 29] on button "Edit View" at bounding box center [524, 26] width 32 height 8
click at [421, 19] on div "People Settings Add Contacts" at bounding box center [315, 11] width 463 height 22
click at [291, 7] on div "People Settings Add Contacts" at bounding box center [315, 11] width 449 height 8
click at [345, 71] on div "grid" at bounding box center [362, 68] width 52 height 13
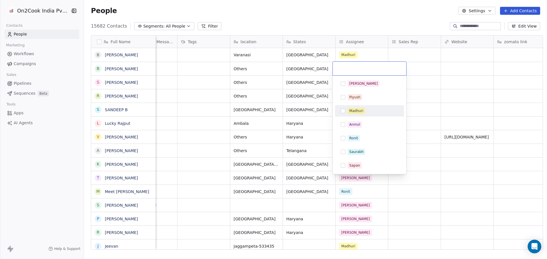
click at [352, 113] on div "Madhuri" at bounding box center [356, 111] width 14 height 5
click at [211, 88] on html "On2Cook India Pvt. Ltd. Contacts People Marketing Workflows Campaigns Sales Pip…" at bounding box center [273, 129] width 547 height 259
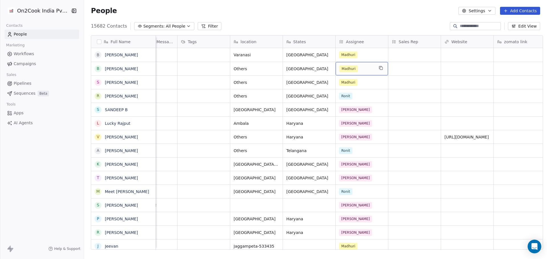
drag, startPoint x: 361, startPoint y: 75, endPoint x: 357, endPoint y: 67, distance: 8.4
click at [357, 67] on div "Madhuri" at bounding box center [356, 69] width 35 height 7
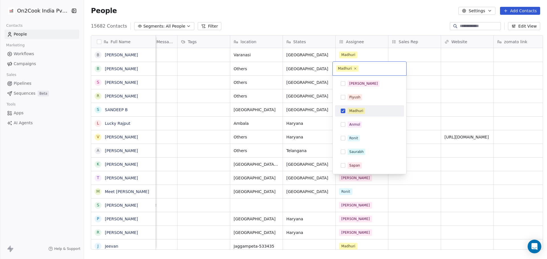
click at [358, 108] on div "Madhuri" at bounding box center [369, 111] width 64 height 9
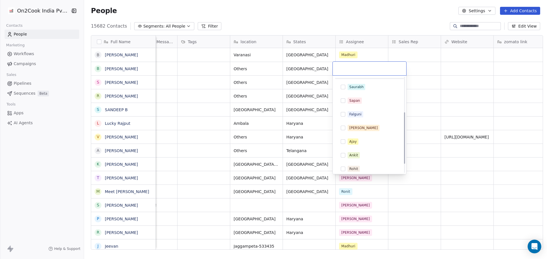
scroll to position [0, 0]
click at [355, 85] on div "Salim" at bounding box center [363, 83] width 28 height 5
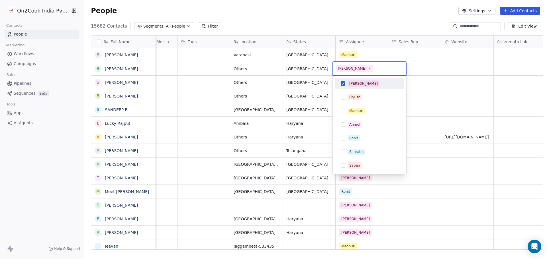
click at [418, 66] on html "On2Cook India Pvt. Ltd. Contacts People Marketing Workflows Campaigns Sales Pip…" at bounding box center [273, 129] width 547 height 259
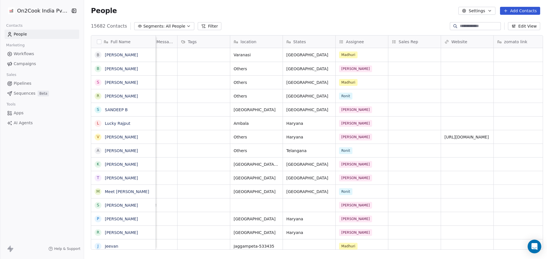
click at [52, 211] on div "On2Cook India Pvt. Ltd. Contacts People Marketing Workflows Campaigns Sales Pip…" at bounding box center [42, 129] width 84 height 259
click at [534, 23] on button "Edit View" at bounding box center [524, 26] width 32 height 8
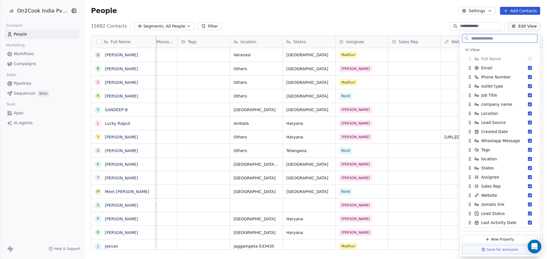
click at [492, 249] on button "Save for everyone" at bounding box center [500, 250] width 76 height 9
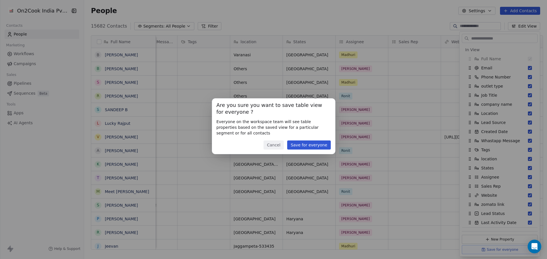
click at [280, 150] on div "Are you sure you want to save table view for everyone ? Everyone on the workspa…" at bounding box center [273, 127] width 123 height 56
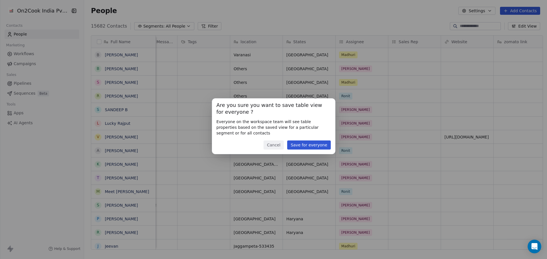
click at [279, 146] on button "Cancel" at bounding box center [273, 145] width 20 height 9
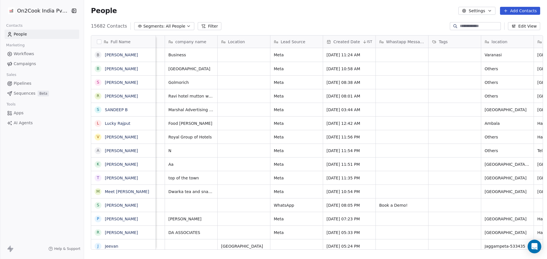
scroll to position [0, 149]
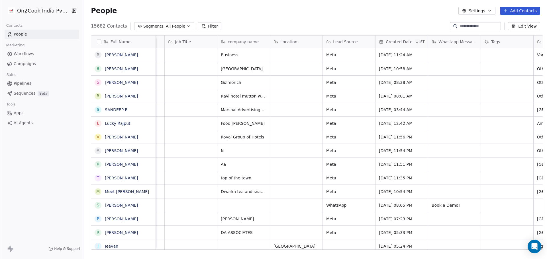
click at [309, 43] on div "Location" at bounding box center [295, 42] width 44 height 6
click at [298, 59] on div "Hide" at bounding box center [297, 62] width 60 height 9
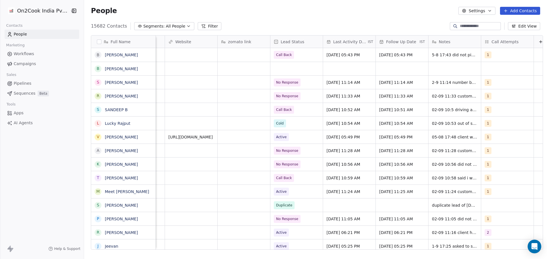
scroll to position [0, 685]
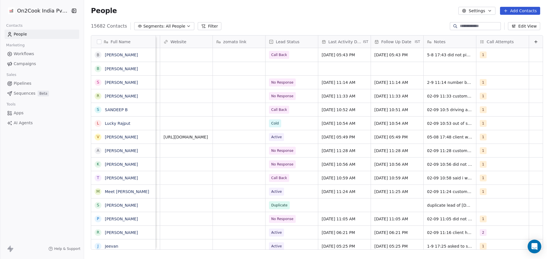
click at [525, 25] on button "Edit View" at bounding box center [524, 26] width 32 height 8
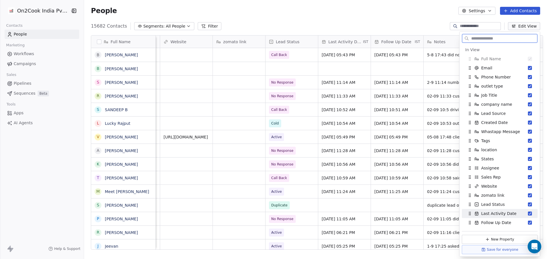
click at [496, 251] on button "Save for everyone" at bounding box center [500, 250] width 76 height 9
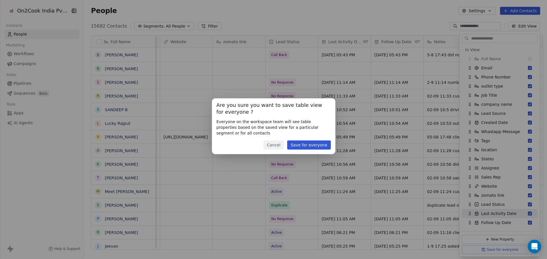
click at [306, 143] on button "Save for everyone" at bounding box center [308, 145] width 43 height 9
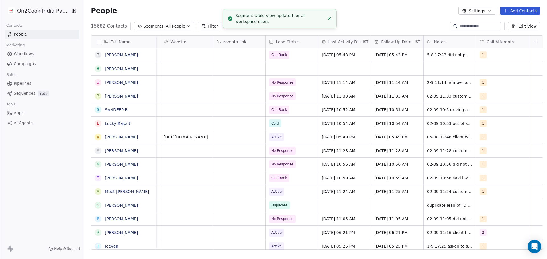
drag, startPoint x: 415, startPoint y: 252, endPoint x: 406, endPoint y: 249, distance: 9.8
click at [406, 249] on div "Full Name B BHANU PRAKASH Jaiswal B Baba Baba S Siddhartha Dutta R Ravi Kumar C…" at bounding box center [315, 145] width 463 height 228
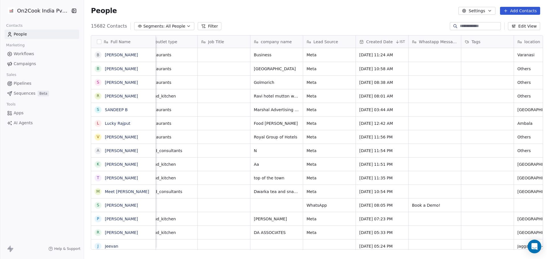
scroll to position [0, 0]
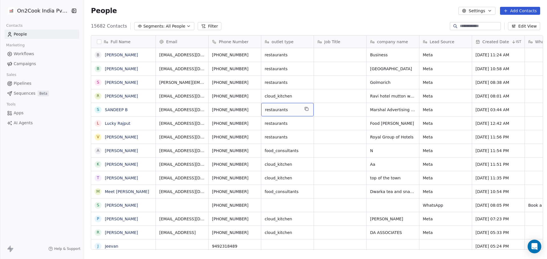
click at [232, 7] on div "People Settings Add Contacts" at bounding box center [315, 11] width 449 height 8
click at [47, 220] on div "On2Cook India Pvt. Ltd. Contacts People Marketing Workflows Campaigns Sales Pip…" at bounding box center [42, 129] width 84 height 259
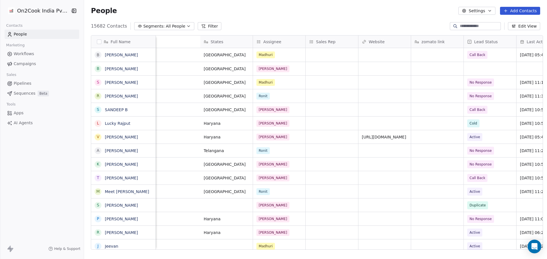
scroll to position [0, 685]
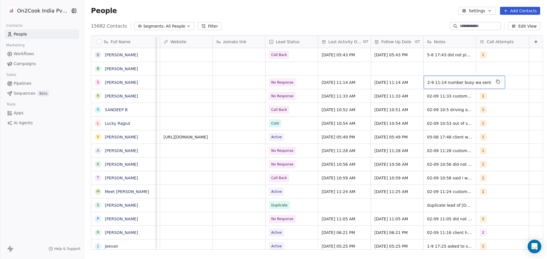
click at [441, 83] on span "2-9 11:14 number busy wa sent" at bounding box center [459, 83] width 64 height 6
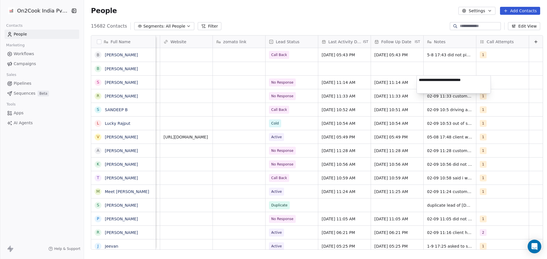
click at [437, 93] on textarea "**********" at bounding box center [454, 85] width 74 height 18
click at [437, 99] on html "On2Cook India Pvt. Ltd. Contacts People Marketing Workflows Campaigns Sales Pip…" at bounding box center [273, 129] width 547 height 259
click at [291, 113] on span "Call Back" at bounding box center [286, 110] width 35 height 8
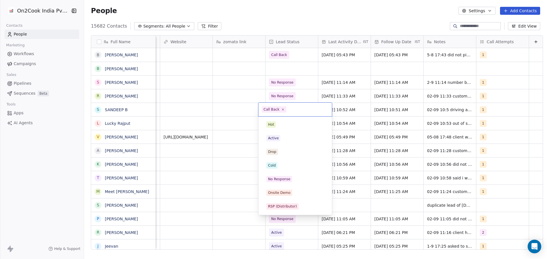
scroll to position [40, 0]
click at [227, 115] on html "On2Cook India Pvt. Ltd. Contacts People Marketing Workflows Campaigns Sales Pip…" at bounding box center [273, 129] width 547 height 259
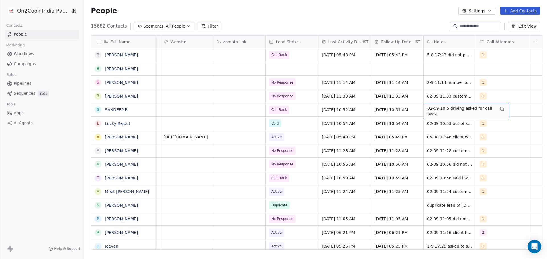
click at [434, 108] on span "02-09 10:5 driving asked for call back" at bounding box center [461, 111] width 68 height 11
click at [402, 115] on html "On2Cook India Pvt. Ltd. Contacts People Marketing Workflows Campaigns Sales Pip…" at bounding box center [273, 129] width 547 height 259
click at [203, 24] on button "Filter" at bounding box center [210, 26] width 24 height 8
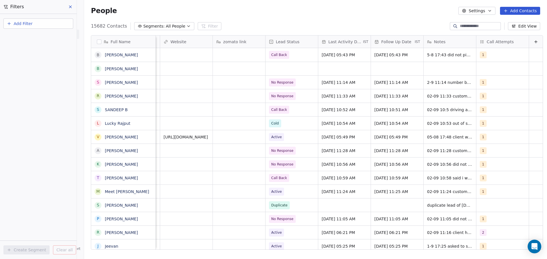
click at [17, 20] on button "Add Filter" at bounding box center [38, 24] width 70 height 10
click at [37, 40] on span "Contact properties" at bounding box center [27, 37] width 37 height 6
type input "****"
click at [28, 75] on span "Lead Status" at bounding box center [21, 76] width 24 height 6
click at [39, 82] on div "Includes" at bounding box center [39, 78] width 60 height 9
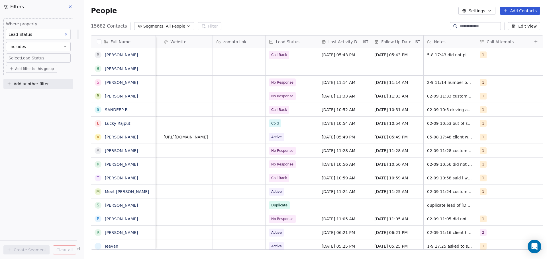
click at [42, 57] on body "On2Cook India Pvt. Ltd. Contacts People Marketing Workflows Campaigns Sales Pip…" at bounding box center [273, 129] width 547 height 259
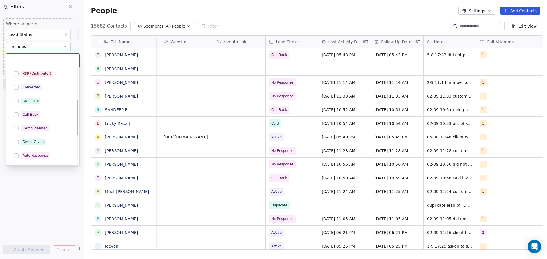
scroll to position [85, 0]
click at [37, 139] on div "Demo Given" at bounding box center [33, 140] width 21 height 5
click at [44, 187] on html "On2Cook India Pvt. Ltd. Contacts People Marketing Workflows Campaigns Sales Pip…" at bounding box center [273, 129] width 547 height 259
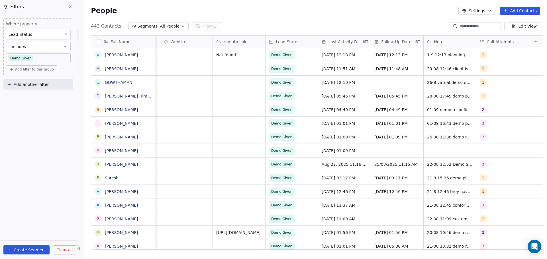
scroll to position [0, 684]
click at [438, 57] on span "1-9 12:13 planning new with chinese cuisine demo planned for today 6 pm" at bounding box center [461, 59] width 68 height 17
click at [373, 69] on html "On2Cook India Pvt. Ltd. Contacts People Marketing Workflows Campaigns Sales Pip…" at bounding box center [273, 129] width 547 height 259
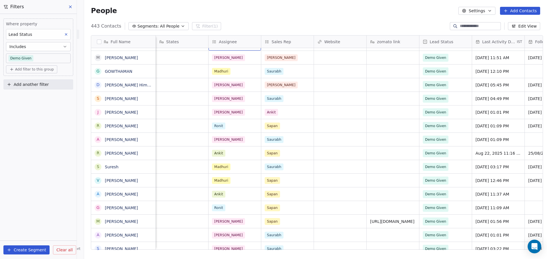
scroll to position [0, 0]
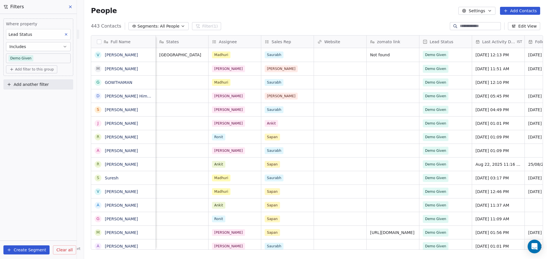
click at [66, 253] on button "Clear all" at bounding box center [64, 250] width 23 height 9
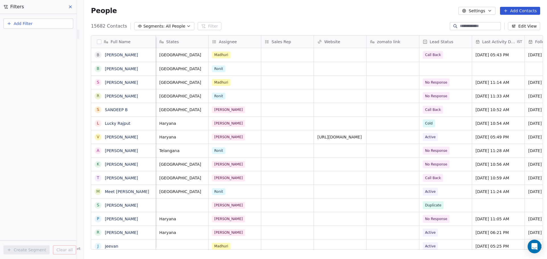
click at [69, 7] on icon at bounding box center [70, 7] width 5 height 5
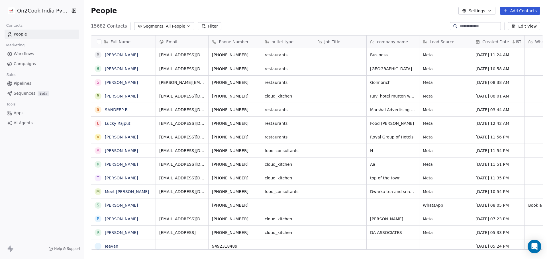
click at [32, 86] on link "Pipelines" at bounding box center [42, 83] width 75 height 9
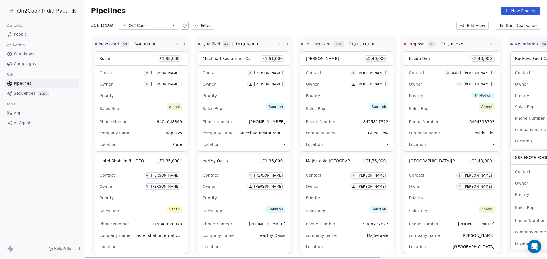
scroll to position [0, 19]
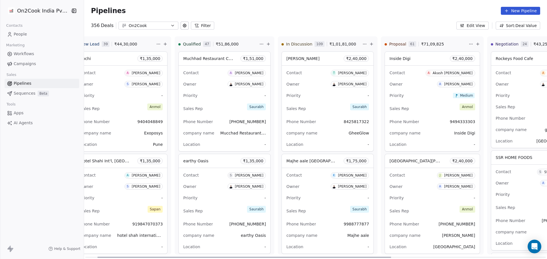
click at [118, 100] on div "Priority -" at bounding box center [121, 95] width 83 height 9
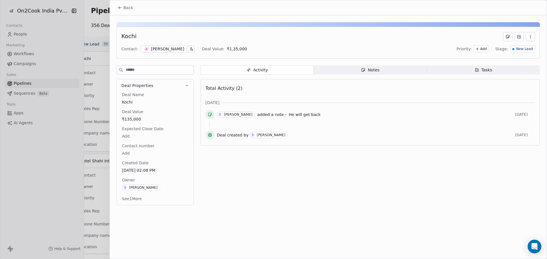
click at [380, 70] on span "Notes Notes" at bounding box center [370, 70] width 113 height 9
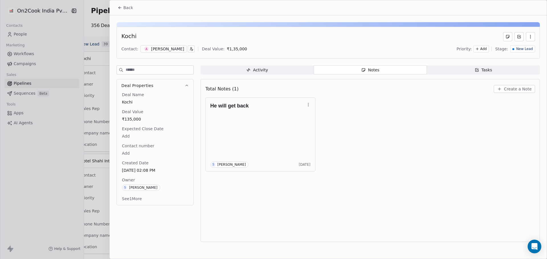
click at [123, 5] on button "Back" at bounding box center [125, 8] width 22 height 10
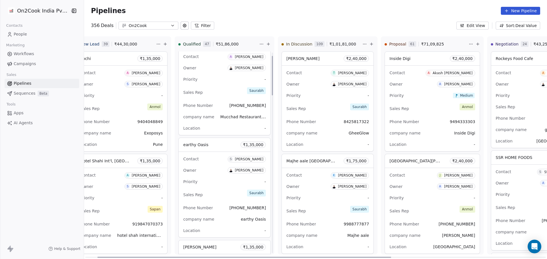
scroll to position [17, 0]
click at [212, 91] on div "Sales Rep Saurabh" at bounding box center [224, 91] width 83 height 13
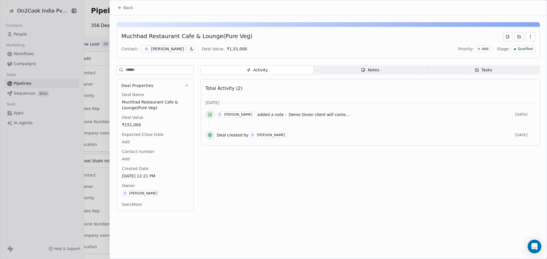
click at [362, 72] on icon "button" at bounding box center [363, 70] width 5 height 5
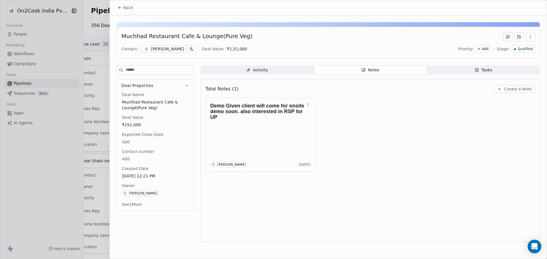
click at [116, 8] on button "Back" at bounding box center [125, 8] width 22 height 10
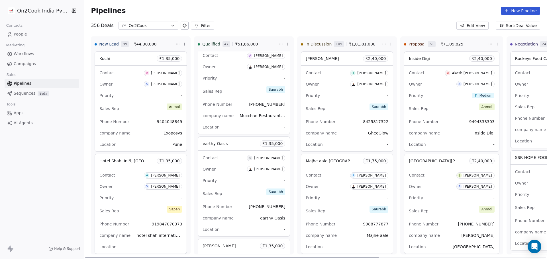
click at [135, 186] on div "Owner S Sapan Vyas" at bounding box center [140, 186] width 83 height 9
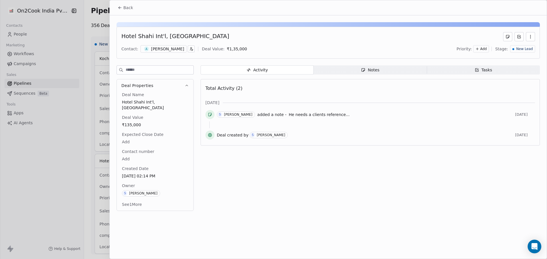
click at [338, 71] on span "Notes Notes" at bounding box center [370, 70] width 113 height 9
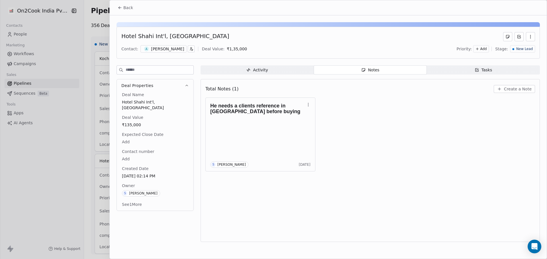
click at [123, 6] on button "Back" at bounding box center [125, 8] width 22 height 10
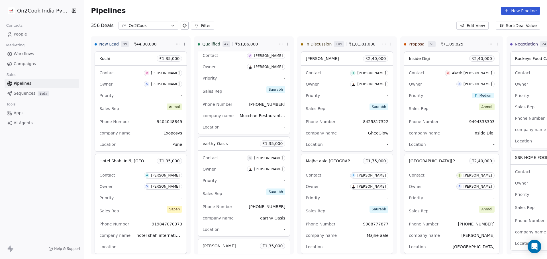
click at [38, 33] on link "People" at bounding box center [42, 34] width 75 height 9
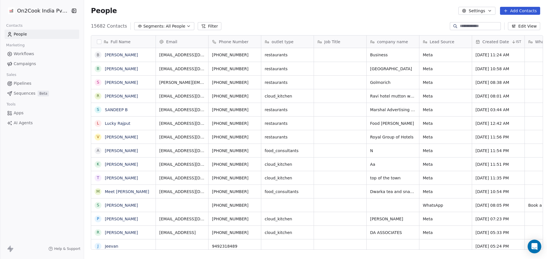
scroll to position [224, 461]
click at [53, 83] on link "Pipelines" at bounding box center [42, 83] width 75 height 9
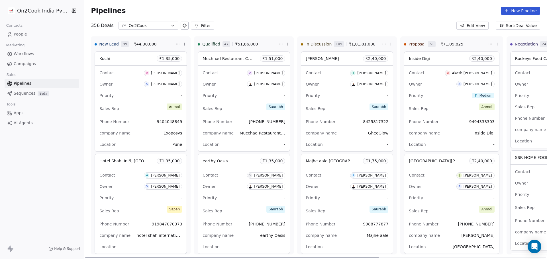
scroll to position [0, 17]
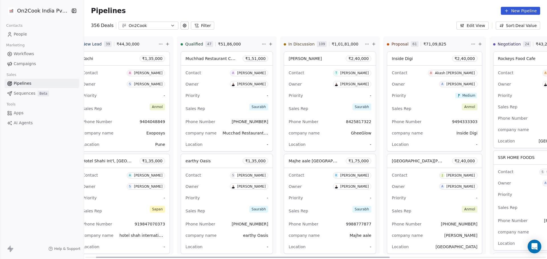
click at [319, 114] on div "Sales Rep Saurabh" at bounding box center [330, 109] width 83 height 13
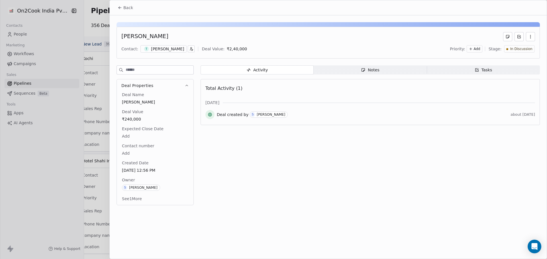
click at [357, 67] on span "Notes Notes" at bounding box center [370, 70] width 113 height 9
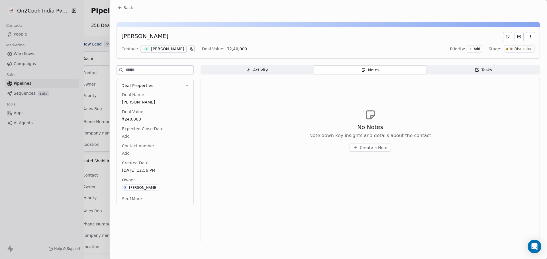
click at [123, 10] on span "Back" at bounding box center [128, 8] width 10 height 6
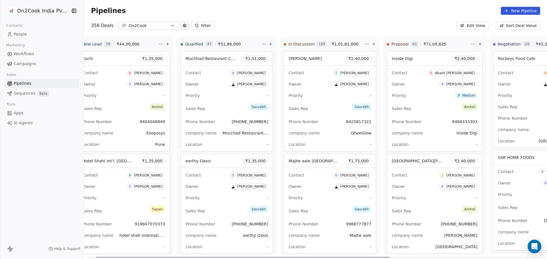
click at [324, 103] on div "Sales Rep Saurabh" at bounding box center [330, 109] width 83 height 13
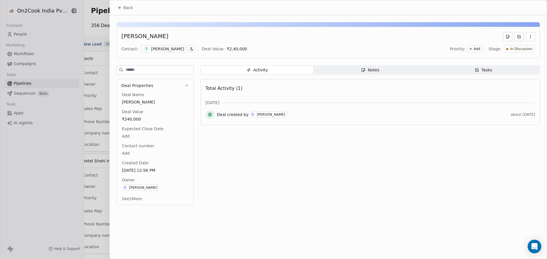
click at [347, 72] on span "Notes Notes" at bounding box center [370, 70] width 113 height 9
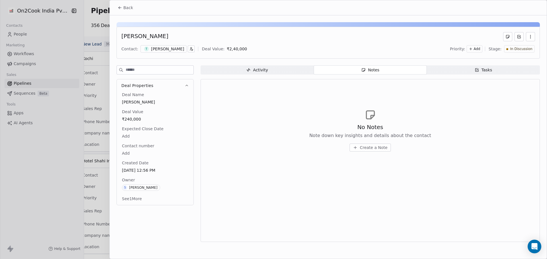
click at [133, 11] on button "Back" at bounding box center [125, 8] width 22 height 10
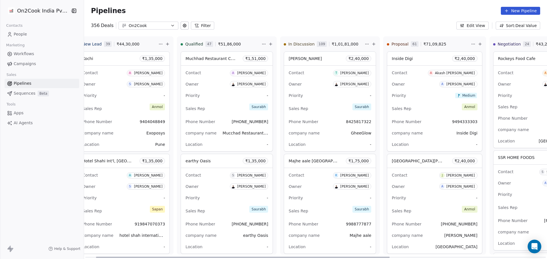
click at [320, 109] on div "Sales Rep Saurabh" at bounding box center [330, 109] width 83 height 13
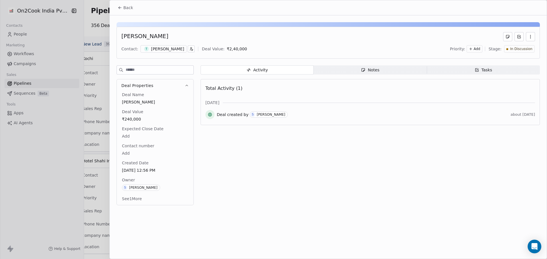
click at [134, 8] on button "Back" at bounding box center [125, 8] width 22 height 10
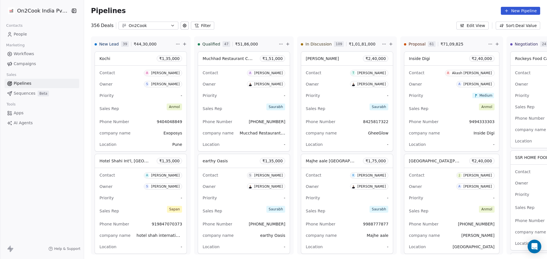
click at [199, 23] on button "Filter" at bounding box center [203, 26] width 24 height 8
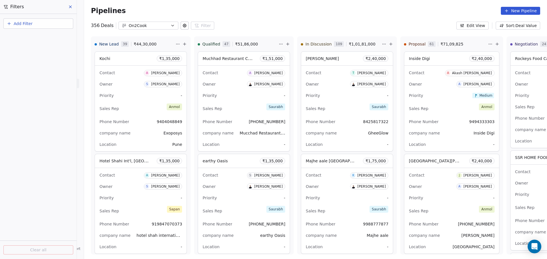
click at [38, 20] on button "Add Filter" at bounding box center [38, 24] width 70 height 10
click at [36, 38] on span "Deal properties" at bounding box center [24, 37] width 31 height 6
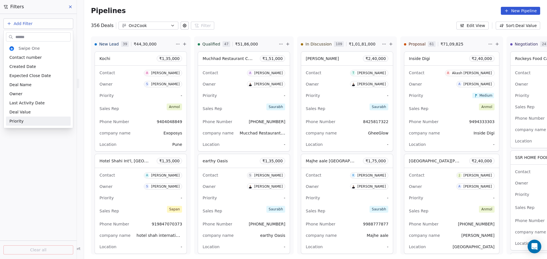
click at [56, 153] on html "On2Cook India Pvt. Ltd. Contacts People Marketing Workflows Campaigns Sales Pip…" at bounding box center [273, 129] width 547 height 259
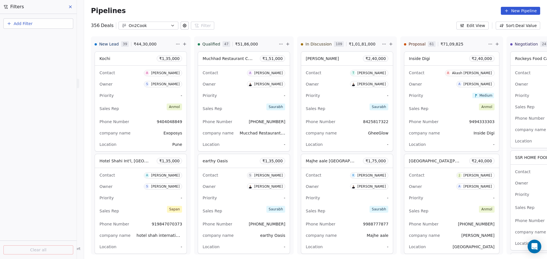
click at [70, 10] on button at bounding box center [70, 7] width 9 height 8
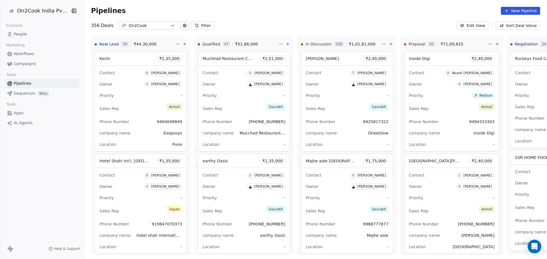
click at [56, 34] on link "People" at bounding box center [42, 34] width 75 height 9
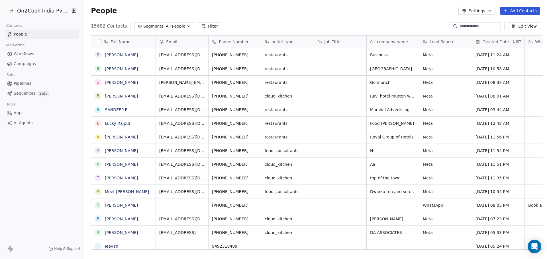
scroll to position [224, 461]
click at [56, 34] on link "People" at bounding box center [42, 34] width 75 height 9
click at [48, 84] on link "Pipelines" at bounding box center [42, 83] width 75 height 9
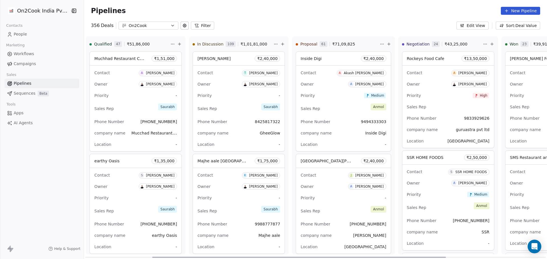
scroll to position [0, 109]
click at [348, 97] on div "Priority Medium" at bounding box center [342, 95] width 85 height 9
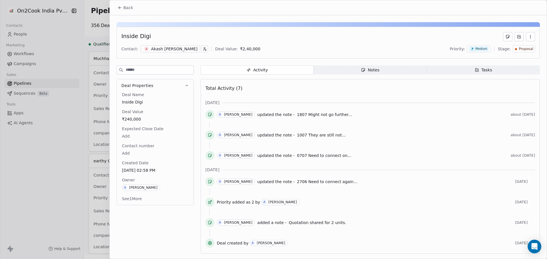
click at [360, 71] on span "Notes Notes" at bounding box center [370, 70] width 113 height 9
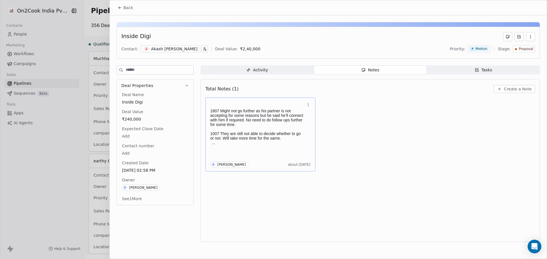
click at [241, 140] on p "1007 They are still not able to decide whether to go or not. Will take more tim…" at bounding box center [257, 136] width 95 height 9
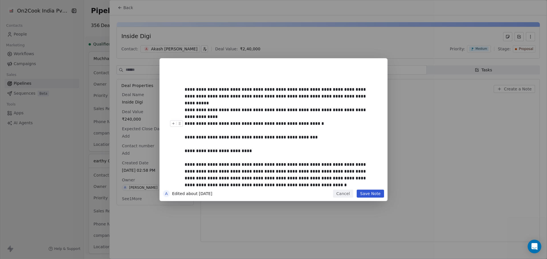
scroll to position [2, 0]
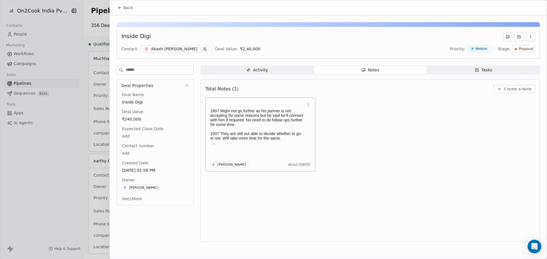
click at [126, 8] on span "Back" at bounding box center [128, 8] width 10 height 6
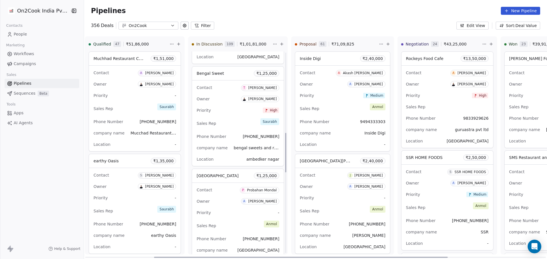
scroll to position [414, 0]
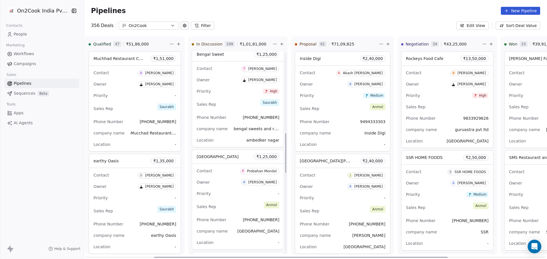
click at [226, 185] on div "Owner A Anmol Soni" at bounding box center [238, 182] width 83 height 9
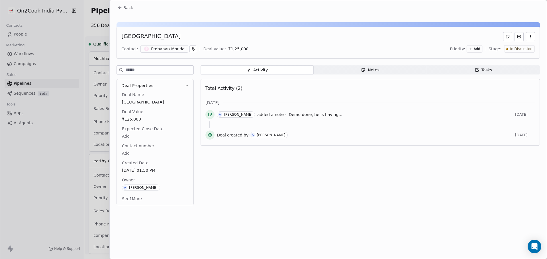
click at [361, 68] on icon "button" at bounding box center [363, 70] width 5 height 5
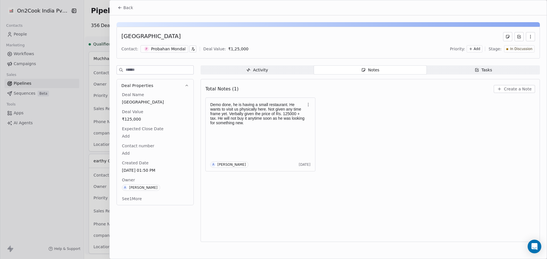
click at [120, 12] on button "Back" at bounding box center [125, 8] width 22 height 10
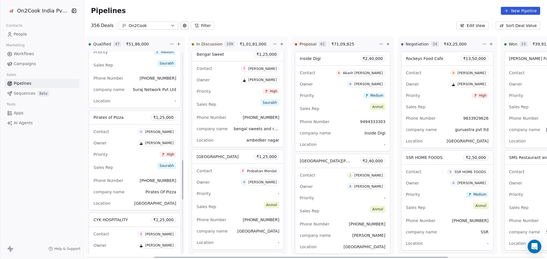
scroll to position [553, 0]
click at [203, 24] on button "Filter" at bounding box center [203, 26] width 24 height 8
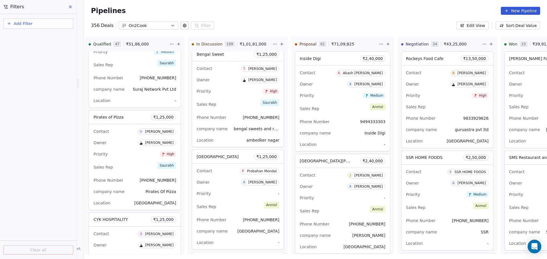
click at [56, 26] on button "Add Filter" at bounding box center [38, 24] width 70 height 10
click at [42, 44] on span "Contact properties" at bounding box center [27, 46] width 37 height 6
click at [53, 23] on button "Add Filter" at bounding box center [38, 24] width 70 height 10
click at [48, 36] on div "Deal properties" at bounding box center [38, 37] width 58 height 6
type input "*"
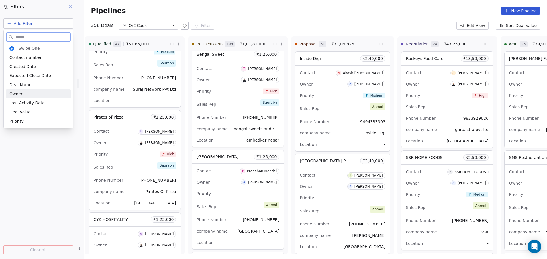
click at [35, 95] on div "Owner" at bounding box center [38, 94] width 58 height 6
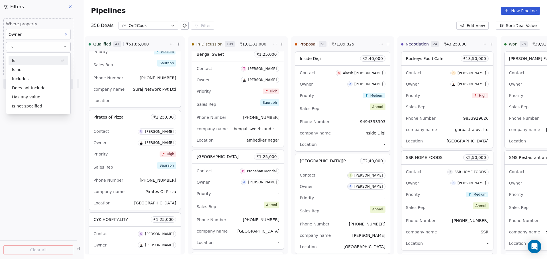
click at [48, 59] on div "Is" at bounding box center [39, 60] width 60 height 9
click at [47, 59] on body "On2Cook India Pvt. Ltd. Contacts People Marketing Workflows Campaigns Sales Pip…" at bounding box center [273, 129] width 547 height 259
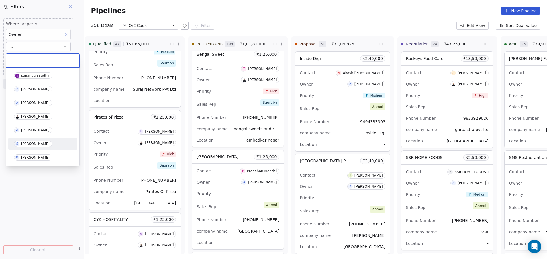
click at [37, 146] on span "S Sapan Vyas" at bounding box center [33, 144] width 38 height 6
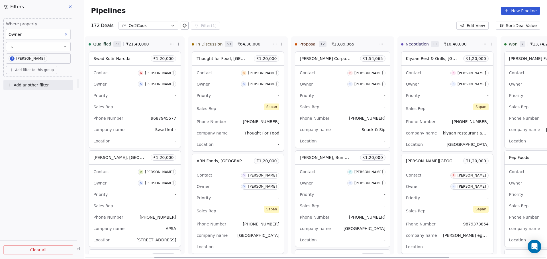
click at [134, 98] on div "Priority -" at bounding box center [134, 95] width 83 height 9
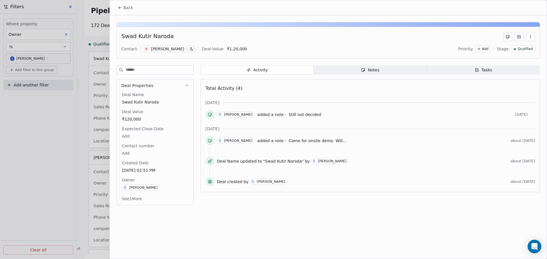
click at [349, 72] on span "Notes Notes" at bounding box center [370, 70] width 113 height 9
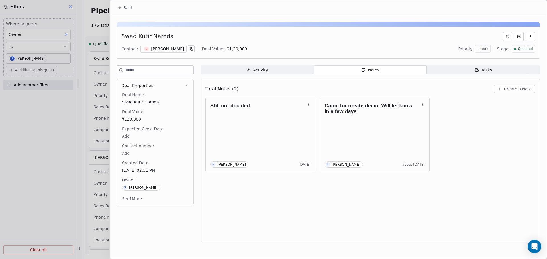
click at [128, 8] on span "Back" at bounding box center [128, 8] width 10 height 6
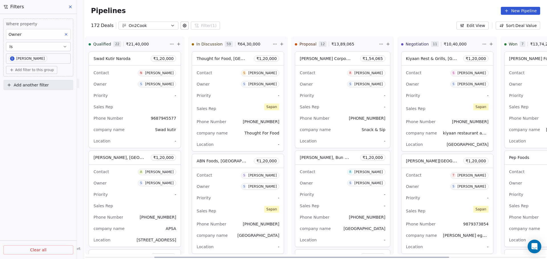
click at [122, 202] on div "Sales Rep" at bounding box center [134, 206] width 83 height 9
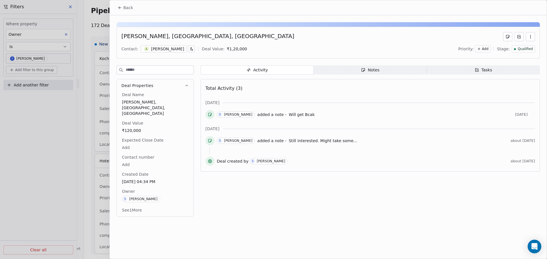
scroll to position [0, 109]
click at [344, 69] on span "Notes Notes" at bounding box center [370, 70] width 113 height 9
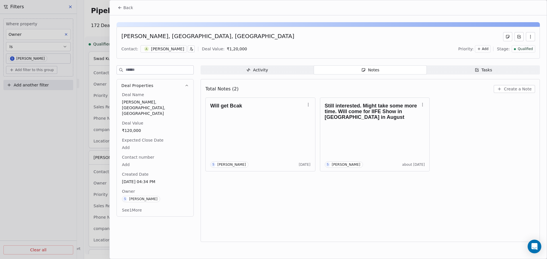
click at [124, 9] on span "Back" at bounding box center [128, 8] width 10 height 6
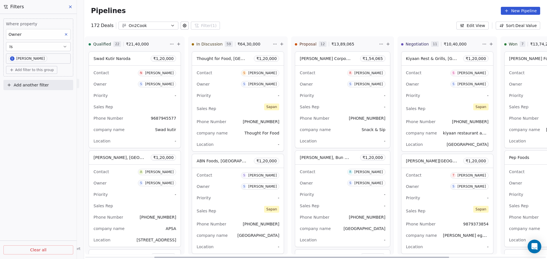
click at [322, 101] on div "Contact R [PERSON_NAME] Owner S [PERSON_NAME] Priority - Sales Rep - Phone Numb…" at bounding box center [342, 107] width 95 height 82
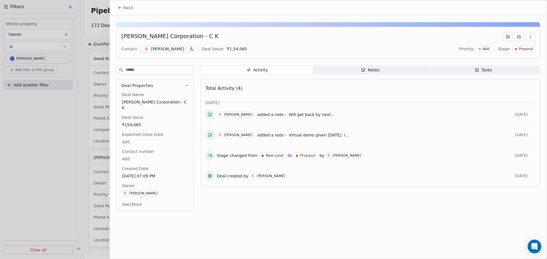
click at [366, 68] on div "Notes" at bounding box center [370, 70] width 18 height 6
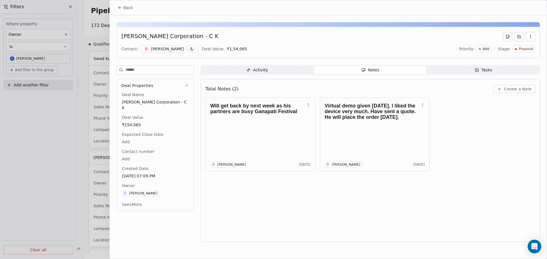
click at [125, 9] on span "Back" at bounding box center [128, 8] width 10 height 6
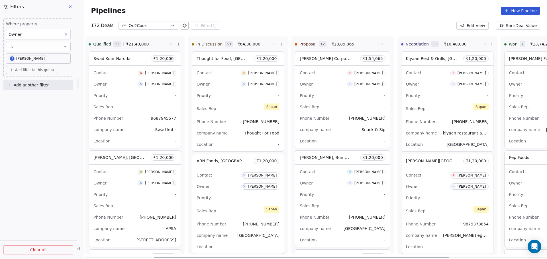
click at [330, 106] on div "Sales Rep -" at bounding box center [342, 107] width 85 height 9
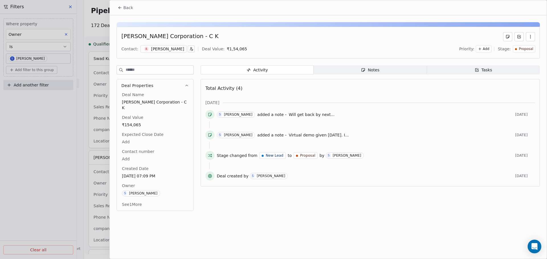
click at [136, 200] on button "See 1 More" at bounding box center [131, 205] width 27 height 10
click at [165, 51] on div "[PERSON_NAME]" at bounding box center [167, 49] width 33 height 6
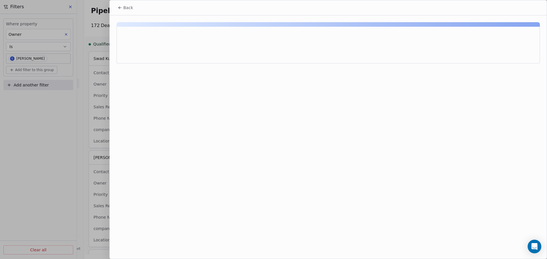
click at [163, 50] on div at bounding box center [327, 45] width 423 height 37
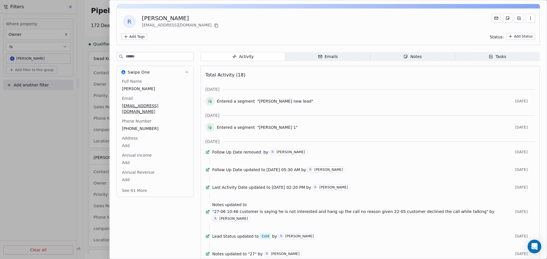
scroll to position [19, 0]
click at [141, 185] on button "See 61 More" at bounding box center [134, 190] width 32 height 10
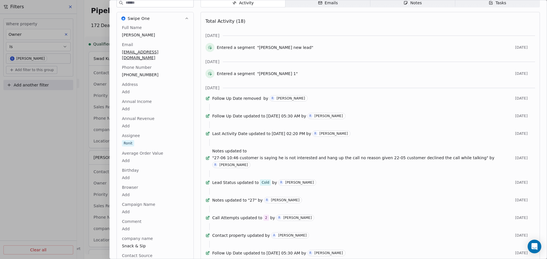
click at [170, 151] on div "Average Order Value Add" at bounding box center [155, 158] width 69 height 14
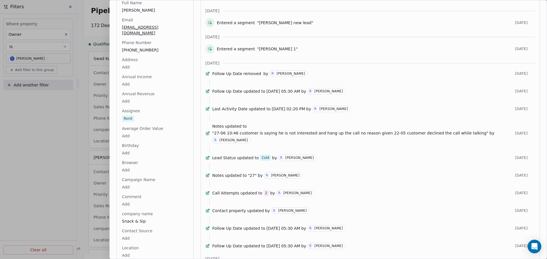
scroll to position [0, 0]
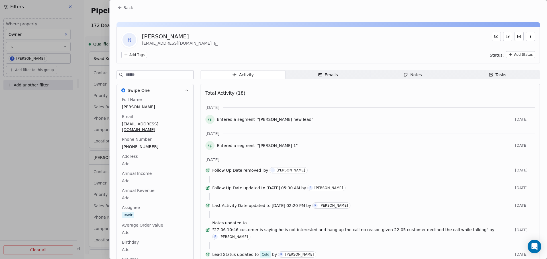
click at [122, 10] on button "Back" at bounding box center [125, 8] width 22 height 10
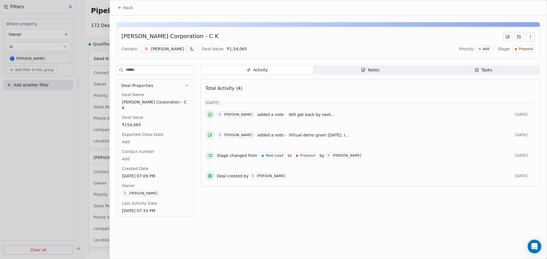
click at [126, 11] on button "Back" at bounding box center [125, 8] width 22 height 10
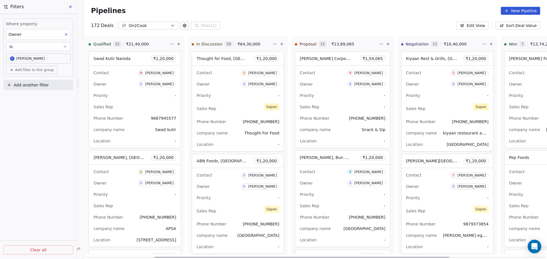
click at [338, 105] on div "Sales Rep -" at bounding box center [342, 107] width 85 height 9
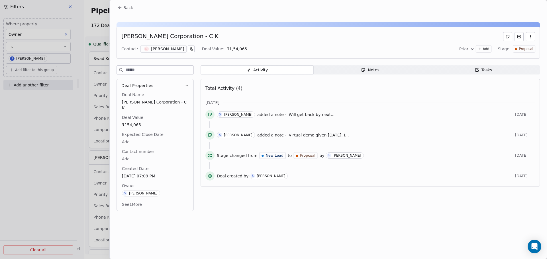
click at [132, 9] on span "Back" at bounding box center [128, 8] width 10 height 6
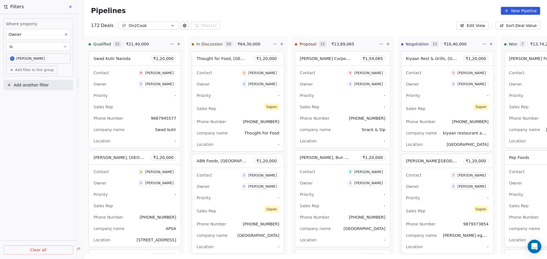
click at [70, 10] on button at bounding box center [70, 7] width 9 height 8
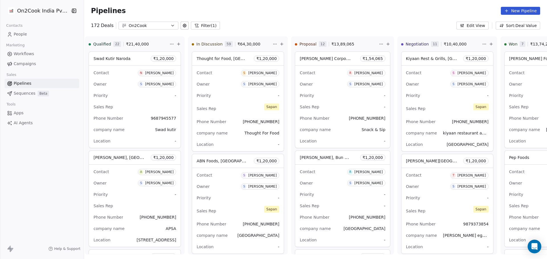
click at [44, 38] on link "People" at bounding box center [42, 34] width 75 height 9
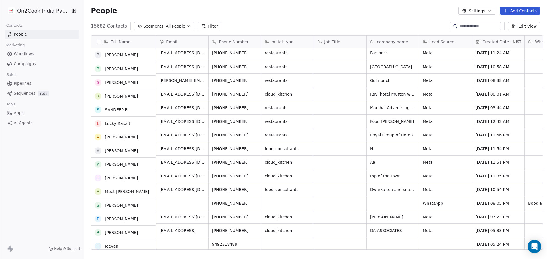
scroll to position [2, 0]
